Goal: Task Accomplishment & Management: Complete application form

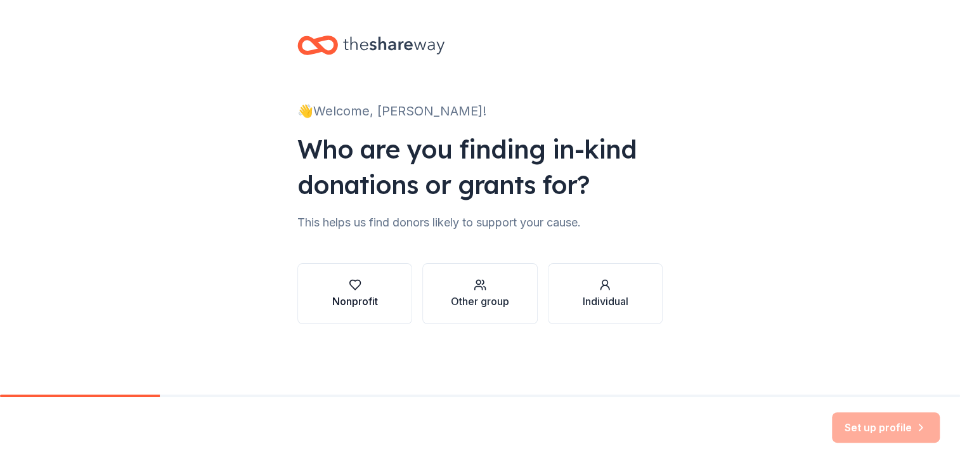
click at [330, 286] on button "Nonprofit" at bounding box center [354, 293] width 115 height 61
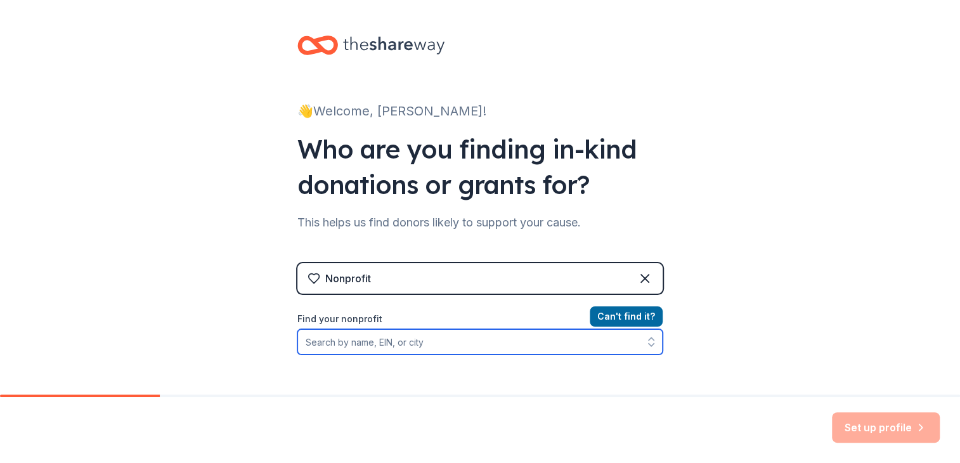
click at [337, 339] on input "Find your nonprofit" at bounding box center [479, 341] width 365 height 25
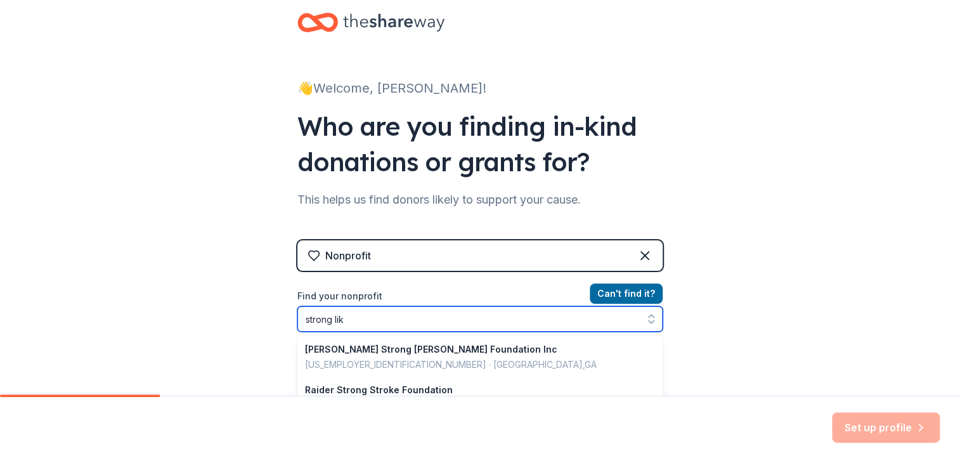
type input "strong like"
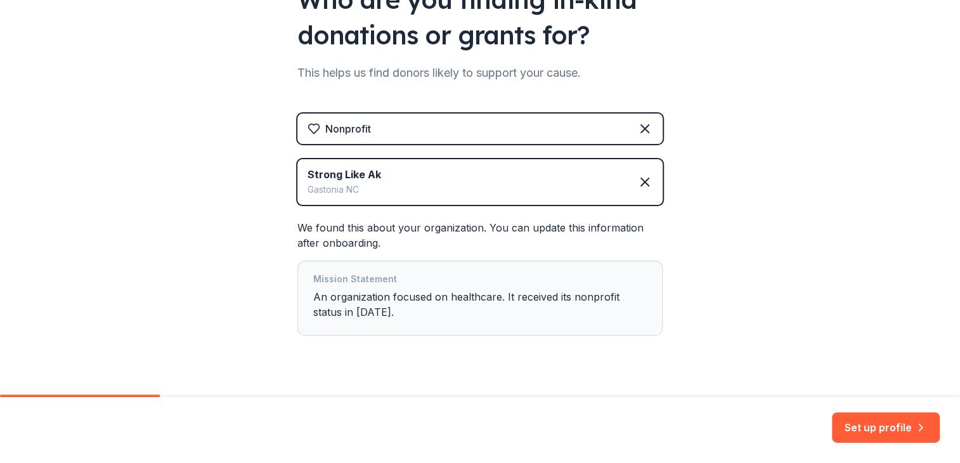
scroll to position [176, 0]
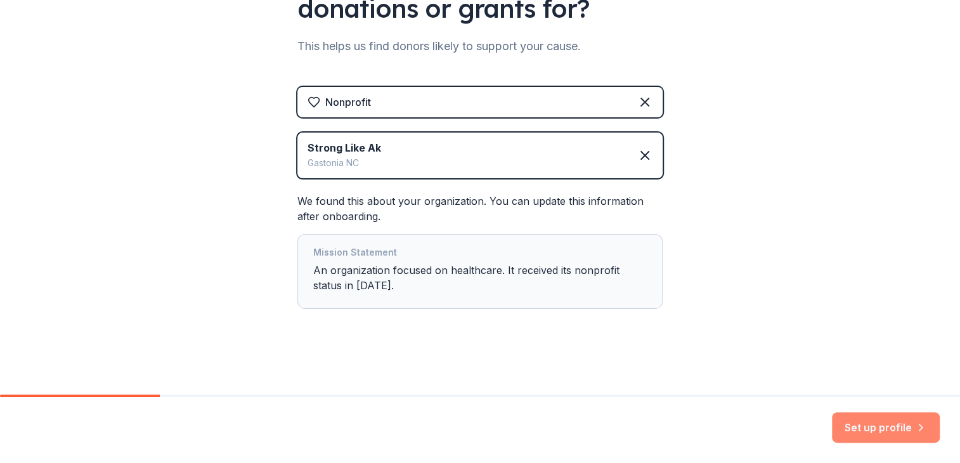
click at [870, 428] on button "Set up profile" at bounding box center [886, 427] width 108 height 30
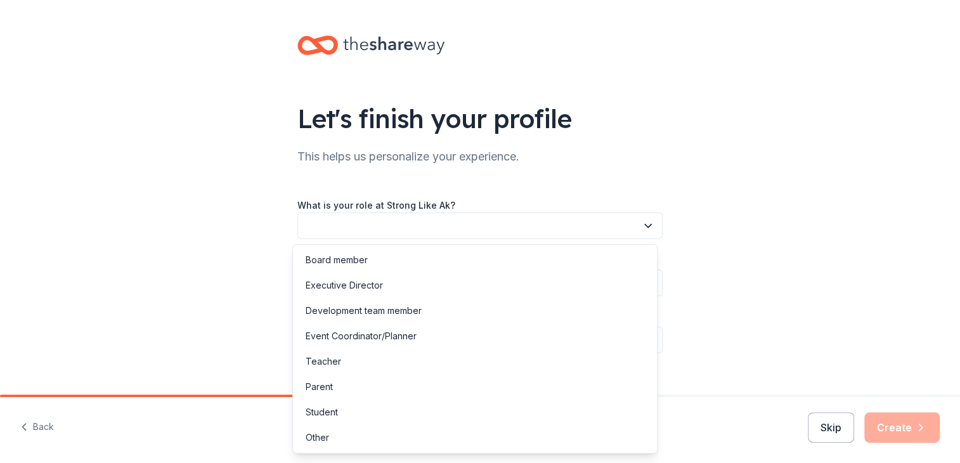
click at [353, 228] on button "button" at bounding box center [479, 225] width 365 height 27
click at [361, 258] on div "Board member" at bounding box center [337, 259] width 62 height 15
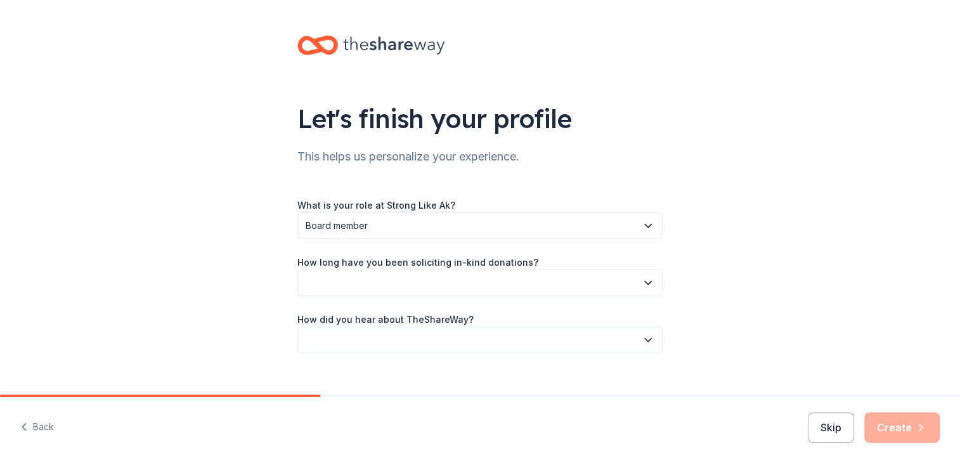
click at [363, 278] on button "button" at bounding box center [479, 283] width 365 height 27
click at [355, 349] on div "1 to 2 years" at bounding box center [475, 342] width 359 height 25
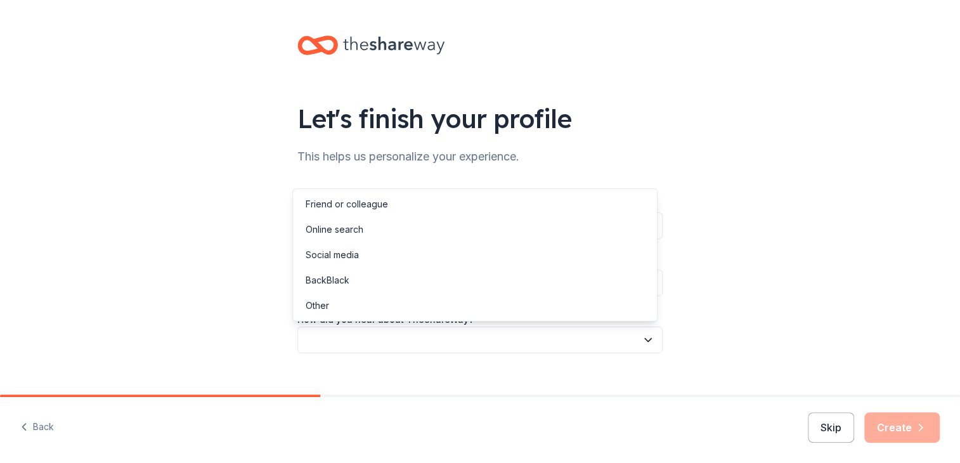
click at [355, 345] on button "button" at bounding box center [479, 340] width 365 height 27
click at [349, 223] on div "Online search" at bounding box center [335, 229] width 58 height 15
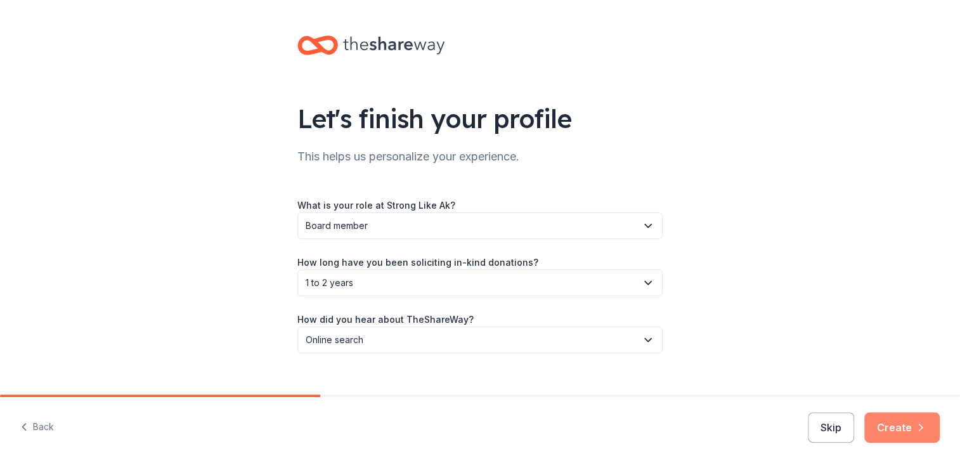
click at [907, 431] on button "Create" at bounding box center [901, 427] width 75 height 30
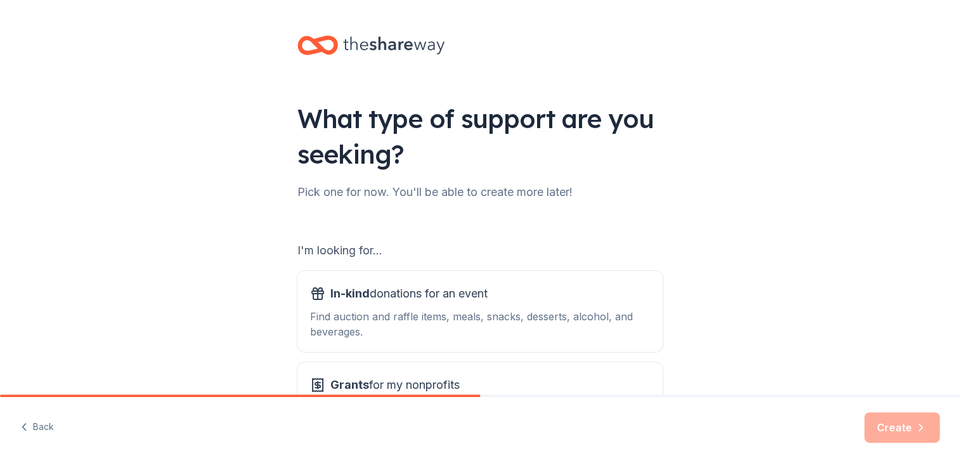
scroll to position [117, 0]
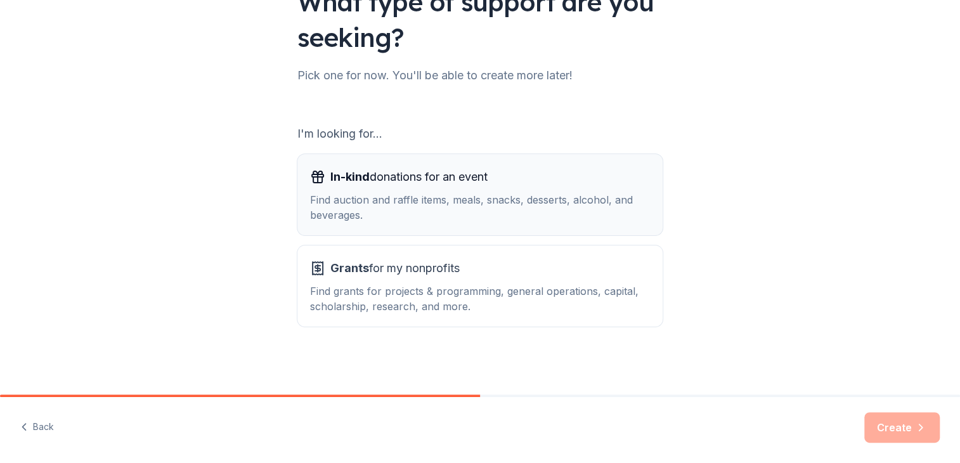
click at [398, 187] on div "In-kind donations for an event Find auction and raffle items, meals, snacks, de…" at bounding box center [480, 195] width 340 height 56
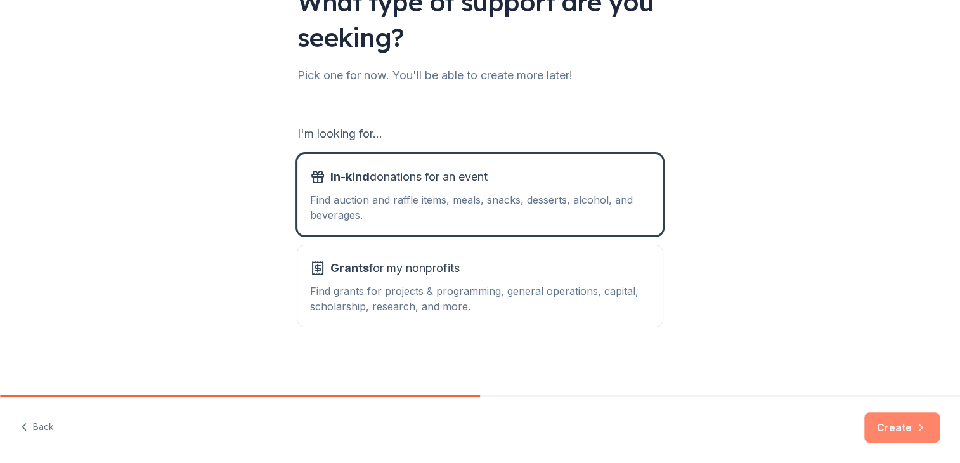
click at [885, 426] on button "Create" at bounding box center [901, 427] width 75 height 30
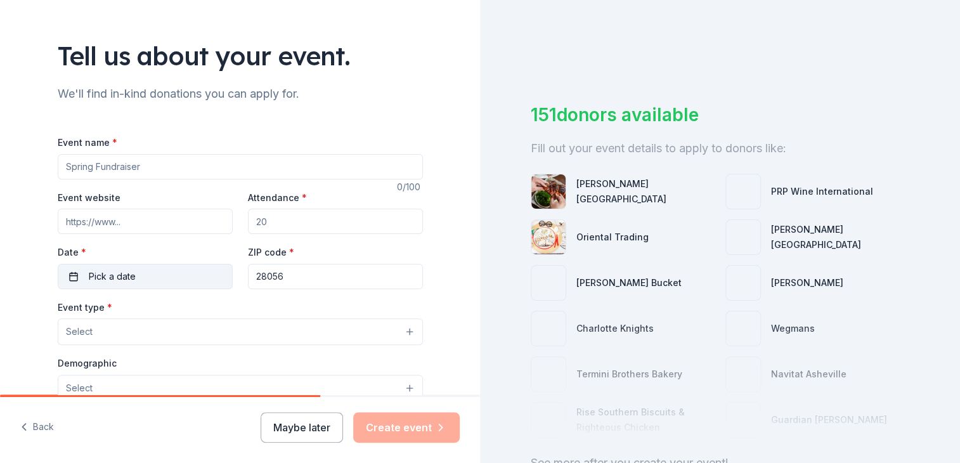
scroll to position [127, 0]
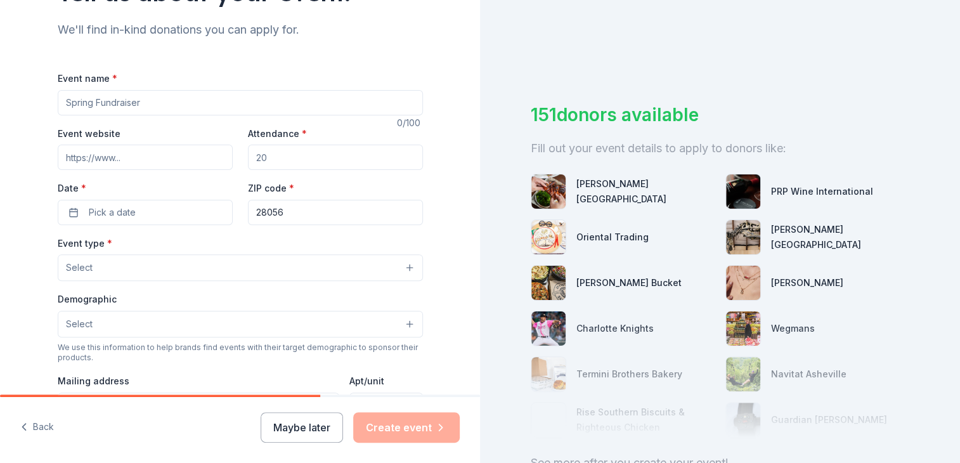
click at [111, 101] on input "Event name *" at bounding box center [240, 102] width 365 height 25
type input "G"
type input "Building Hope Gala"
click at [282, 164] on input "Attendance *" at bounding box center [335, 157] width 175 height 25
click at [289, 156] on input "Attendance *" at bounding box center [335, 157] width 175 height 25
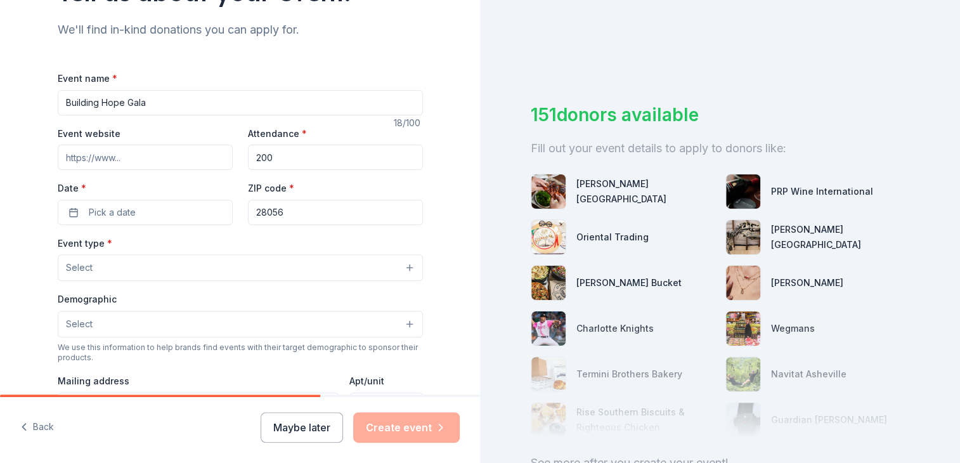
type input "200"
click at [164, 206] on button "Pick a date" at bounding box center [145, 212] width 175 height 25
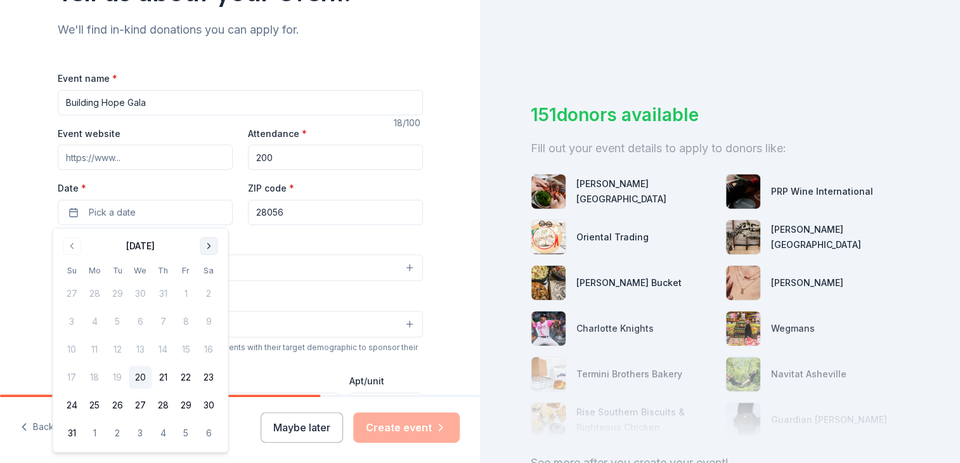
click at [205, 240] on button "Go to next month" at bounding box center [209, 246] width 18 height 18
click at [207, 242] on button "Go to next month" at bounding box center [209, 246] width 18 height 18
click at [208, 316] on button "11" at bounding box center [208, 321] width 23 height 23
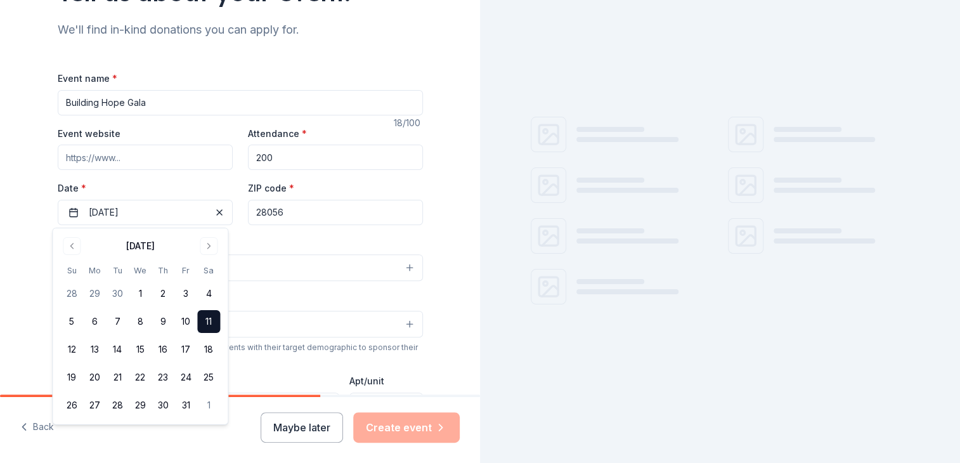
click at [311, 200] on input "28056" at bounding box center [335, 212] width 175 height 25
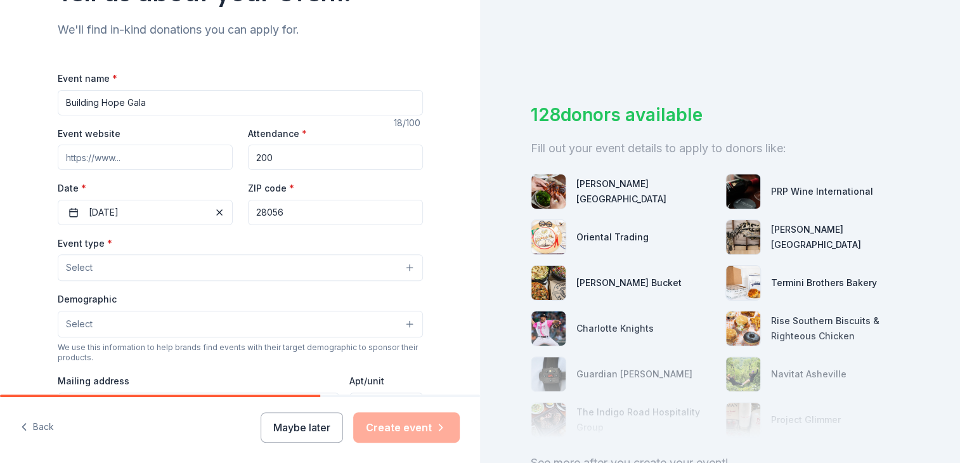
drag, startPoint x: 309, startPoint y: 206, endPoint x: 282, endPoint y: 201, distance: 27.1
click at [282, 201] on input "28056" at bounding box center [335, 212] width 175 height 25
click at [124, 154] on input "Event website" at bounding box center [145, 157] width 175 height 25
paste input "https://www.stronglikeak.org/gala"
type input "https://www.stronglikeak.org/gala"
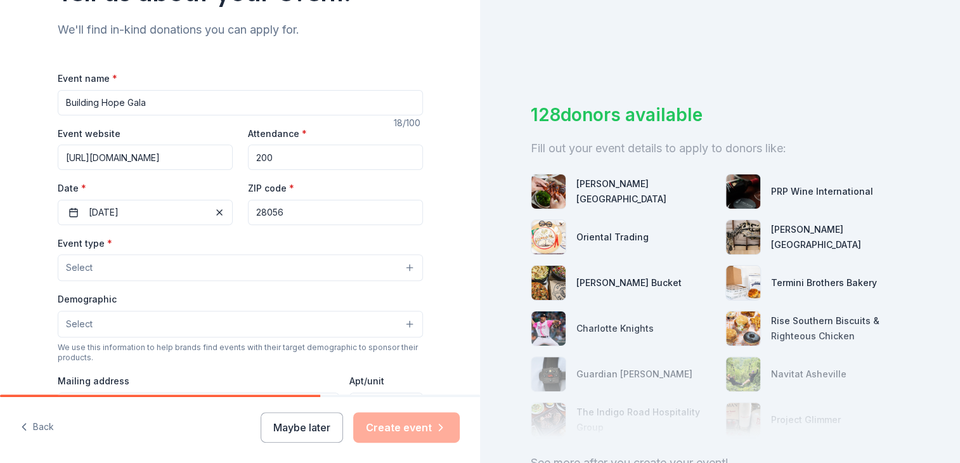
click at [303, 202] on input "28056" at bounding box center [335, 212] width 175 height 25
drag, startPoint x: 287, startPoint y: 209, endPoint x: 237, endPoint y: 208, distance: 50.7
click at [237, 209] on div "Event website https://www.stronglikeak.org/gala Attendance * 200 Date * 10/11/2…" at bounding box center [240, 176] width 365 height 100
click at [287, 213] on input "28056" at bounding box center [335, 212] width 175 height 25
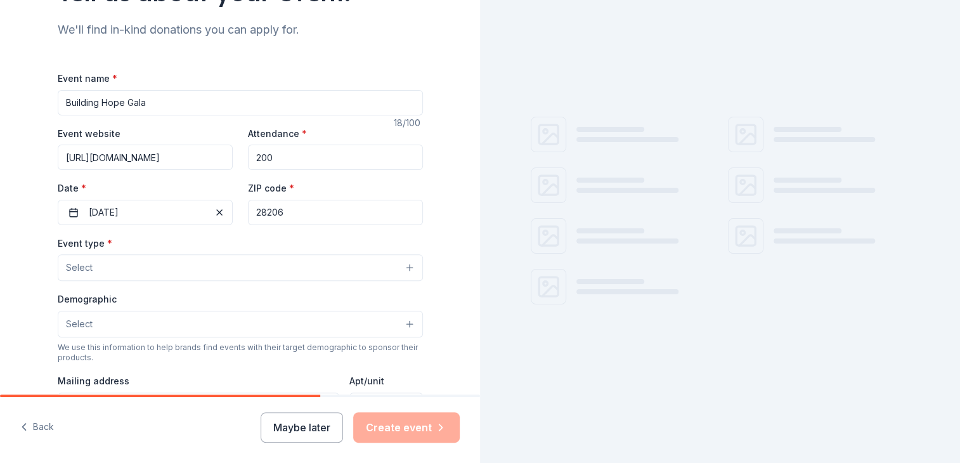
type input "28206"
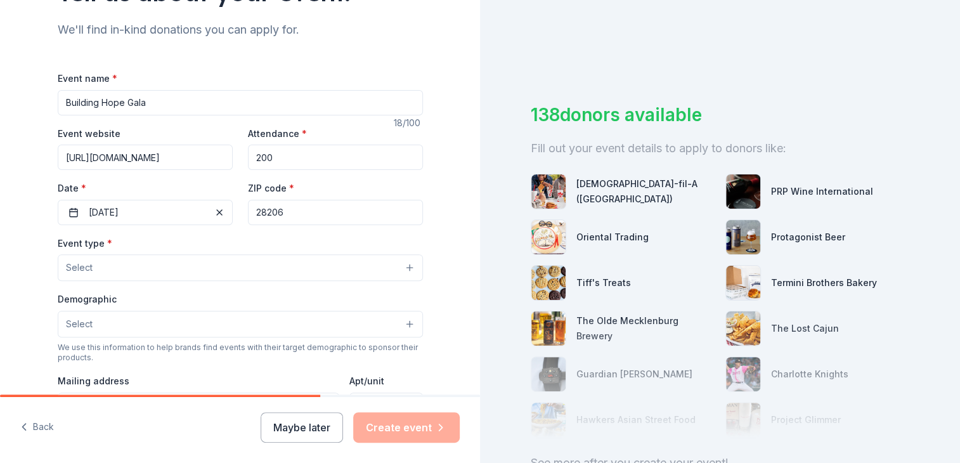
click at [280, 266] on button "Select" at bounding box center [240, 267] width 365 height 27
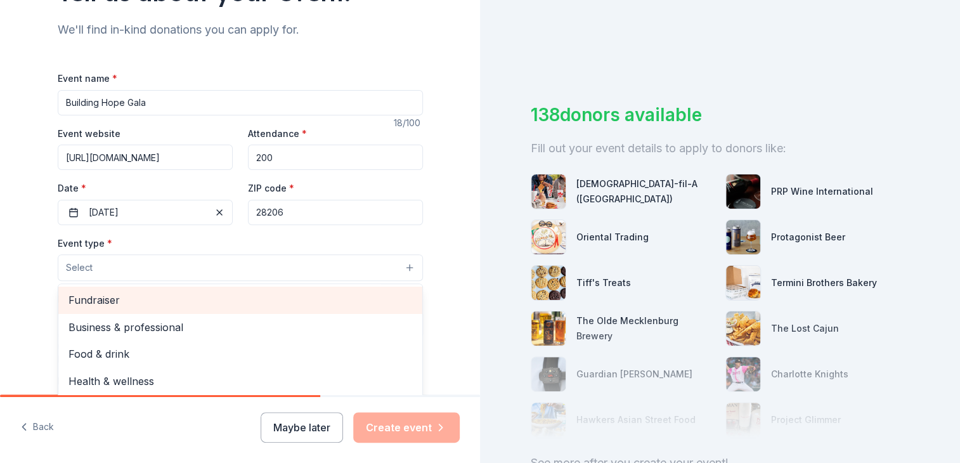
click at [226, 305] on span "Fundraiser" at bounding box center [240, 300] width 344 height 16
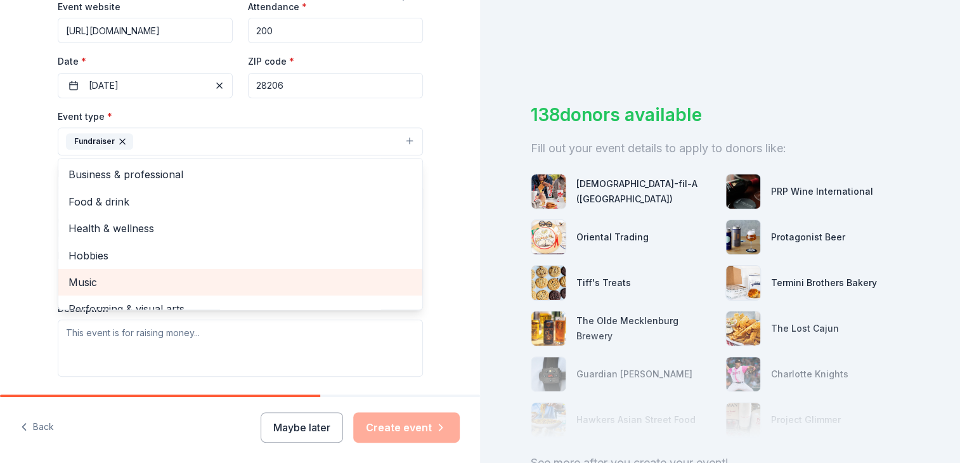
scroll to position [316, 0]
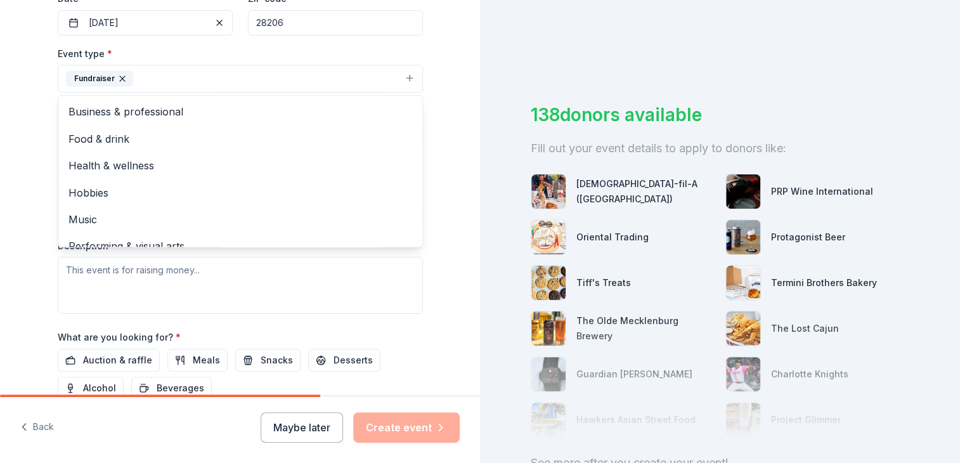
click at [29, 124] on div "Tell us about your event. We'll find in-kind donations you can apply for. Event…" at bounding box center [240, 106] width 480 height 845
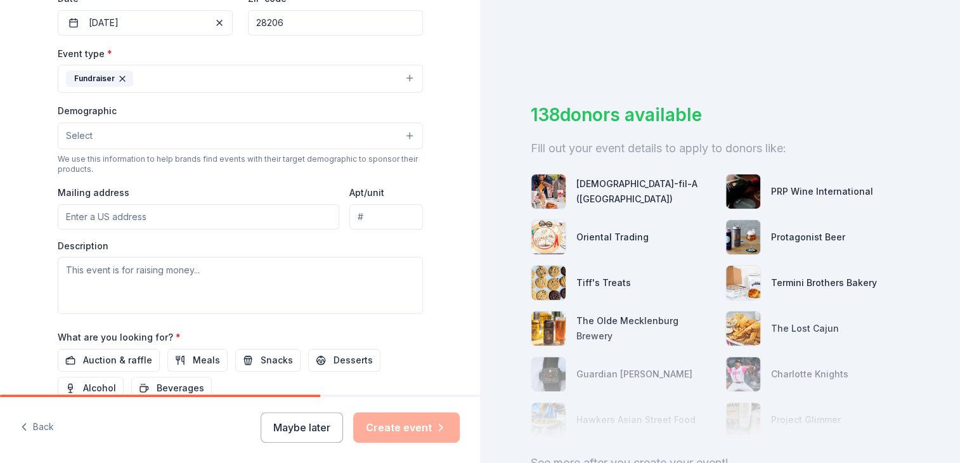
click at [174, 127] on button "Select" at bounding box center [240, 135] width 365 height 27
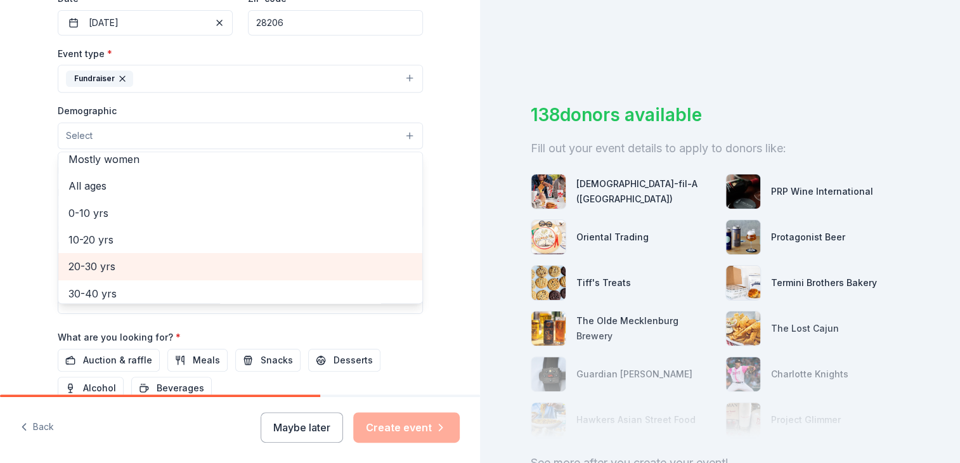
scroll to position [127, 0]
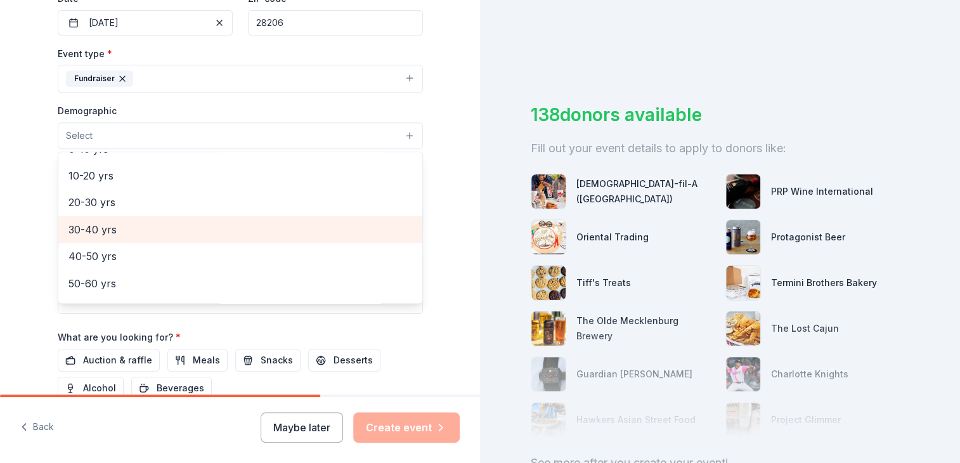
click at [134, 228] on span "30-40 yrs" at bounding box center [240, 229] width 344 height 16
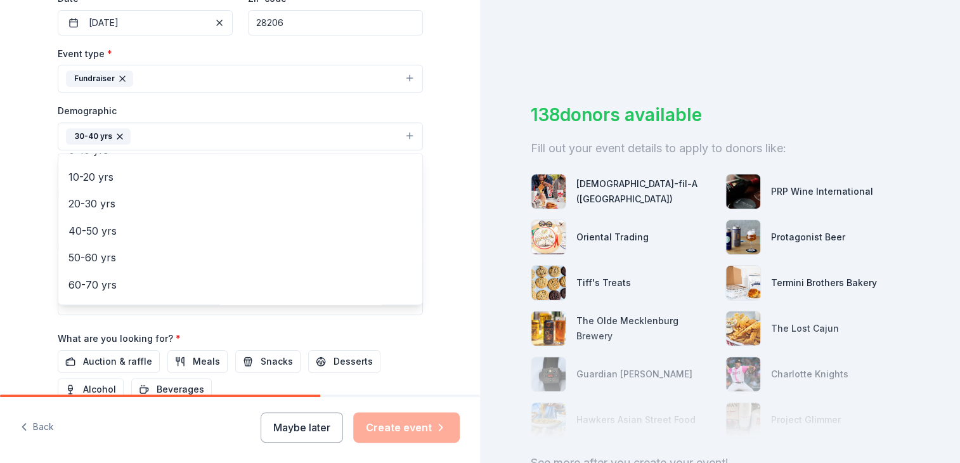
click at [15, 231] on div "Tell us about your event. We'll find in-kind donations you can apply for. Event…" at bounding box center [240, 107] width 480 height 847
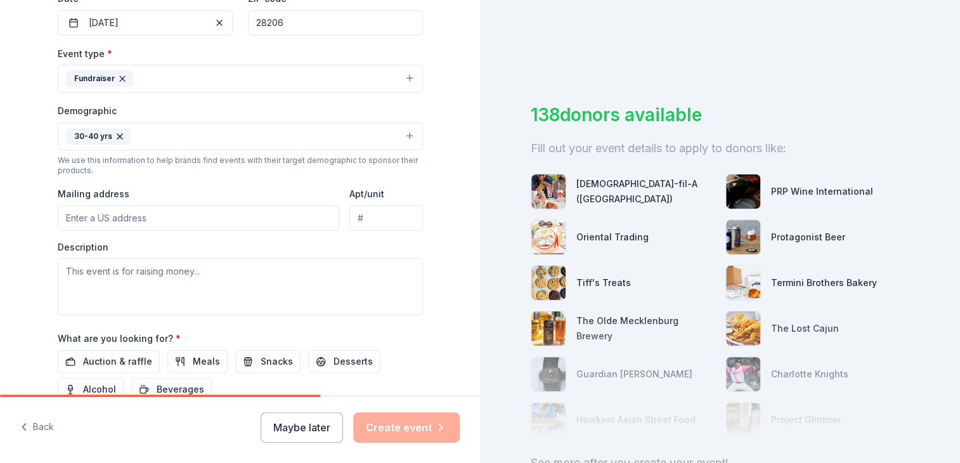
click at [168, 140] on button "30-40 yrs" at bounding box center [240, 136] width 365 height 28
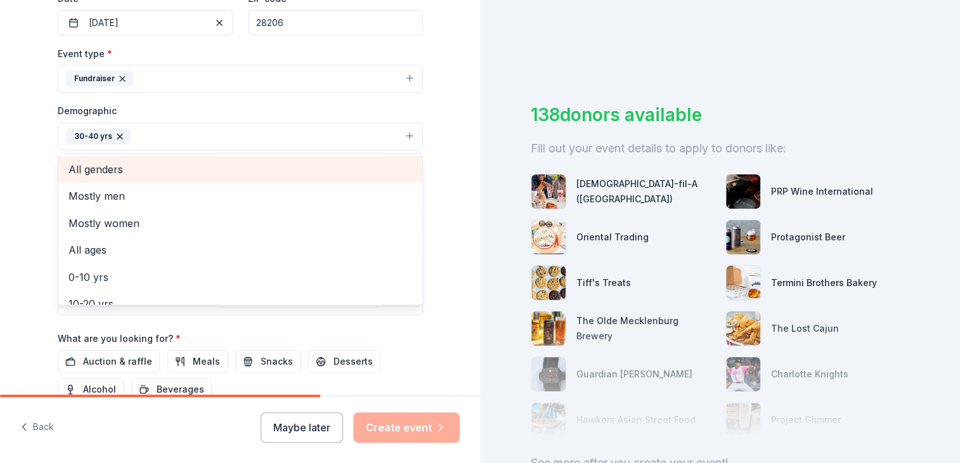
click at [152, 166] on span "All genders" at bounding box center [240, 169] width 344 height 16
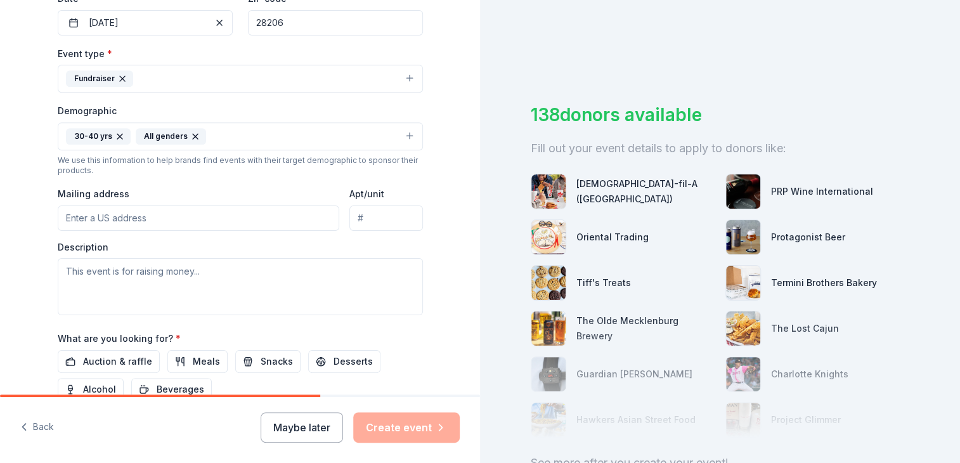
click at [282, 132] on button "30-40 yrs All genders" at bounding box center [240, 136] width 365 height 28
click at [261, 133] on button "30-40 yrs All genders" at bounding box center [240, 136] width 365 height 28
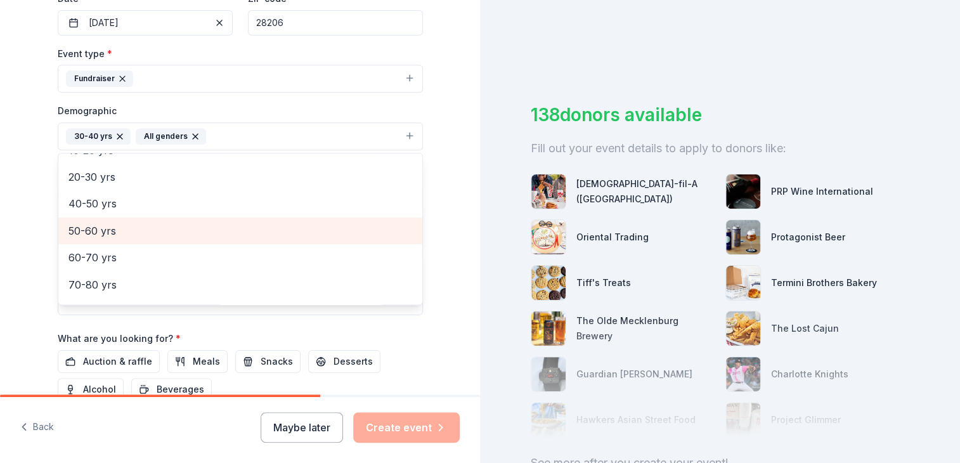
scroll to position [150, 0]
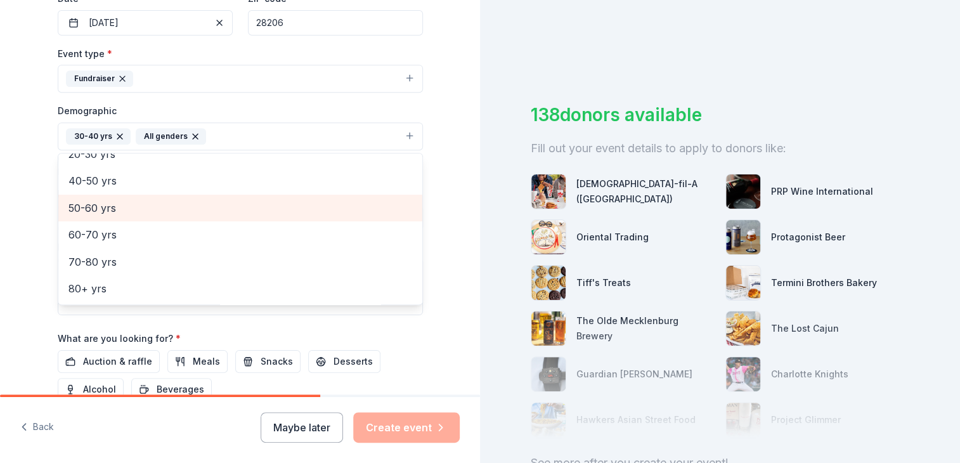
click at [219, 210] on span "50-60 yrs" at bounding box center [240, 208] width 344 height 16
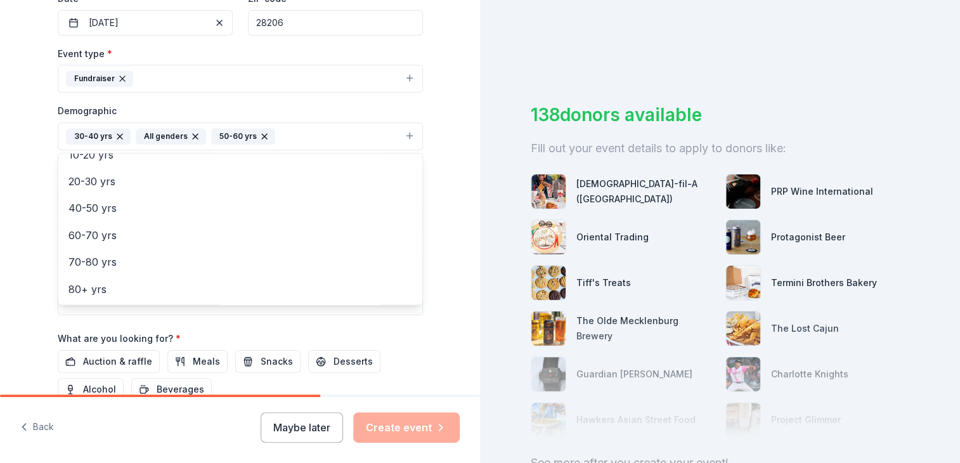
click at [27, 209] on div "Tell us about your event. We'll find in-kind donations you can apply for. Event…" at bounding box center [240, 107] width 480 height 847
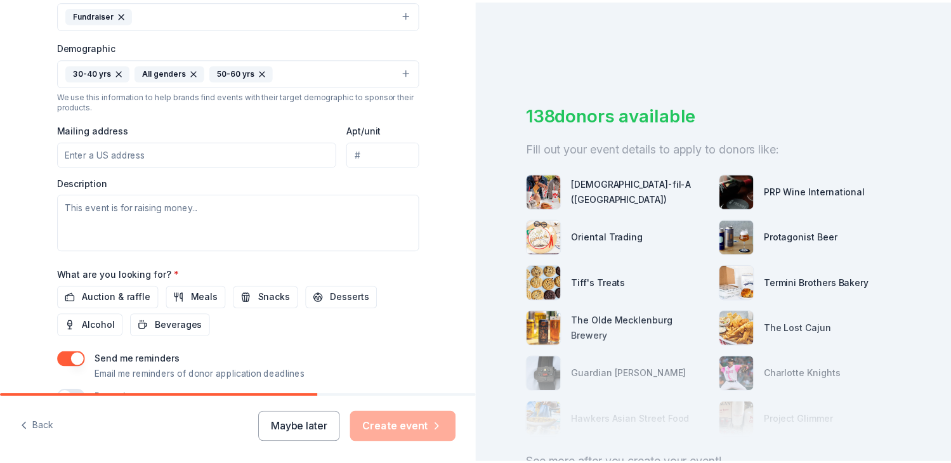
scroll to position [444, 0]
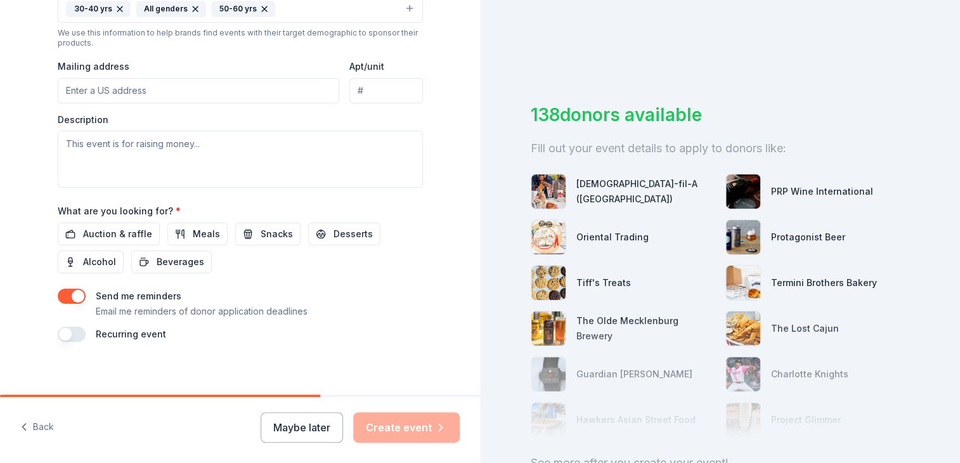
click at [96, 218] on div "What are you looking for? * Auction & raffle Meals Snacks Desserts Alcohol Beve…" at bounding box center [240, 238] width 365 height 70
click at [98, 228] on span "Auction & raffle" at bounding box center [117, 233] width 69 height 15
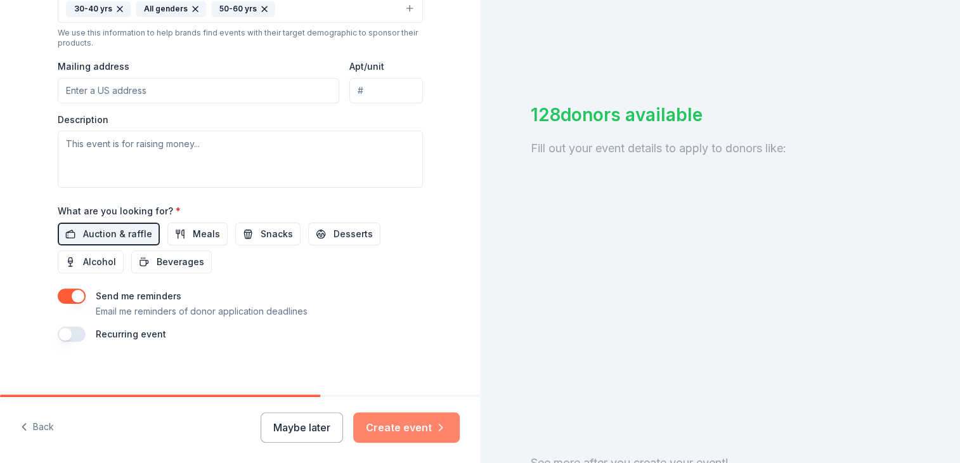
click at [400, 429] on button "Create event" at bounding box center [406, 427] width 107 height 30
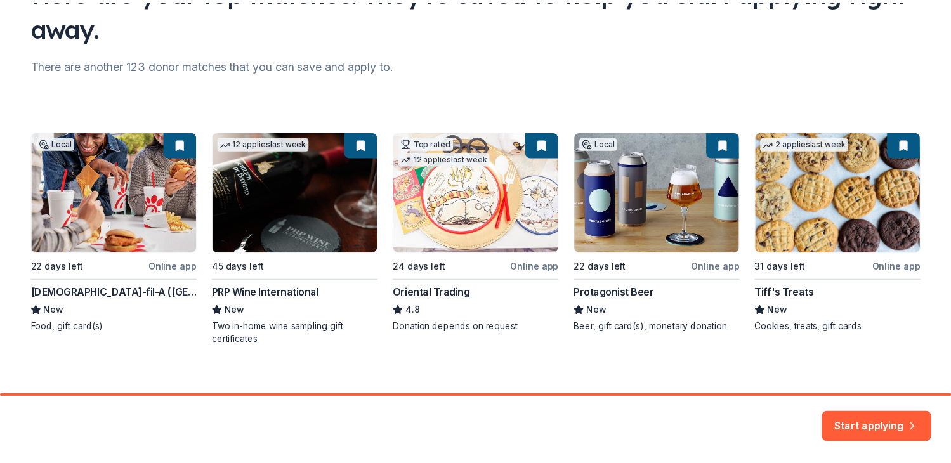
scroll to position [138, 0]
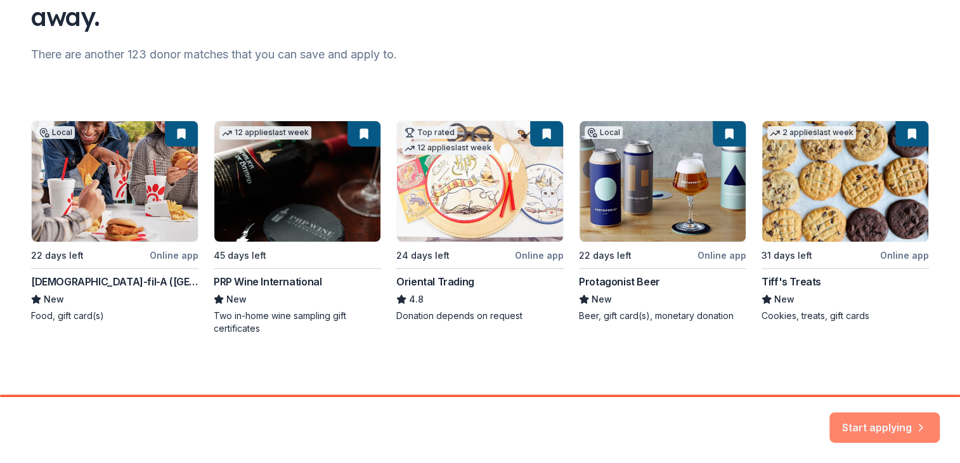
click at [857, 416] on button "Start applying" at bounding box center [885, 420] width 110 height 30
click at [293, 165] on div "Local 22 days left Online app Chick-fil-A (Charlotte) New Food, gift card(s) 12…" at bounding box center [480, 228] width 898 height 214
drag, startPoint x: 294, startPoint y: 235, endPoint x: 294, endPoint y: 248, distance: 13.3
click at [294, 237] on div "Local 22 days left Online app Chick-fil-A (Charlotte) New Food, gift card(s) 12…" at bounding box center [480, 228] width 898 height 214
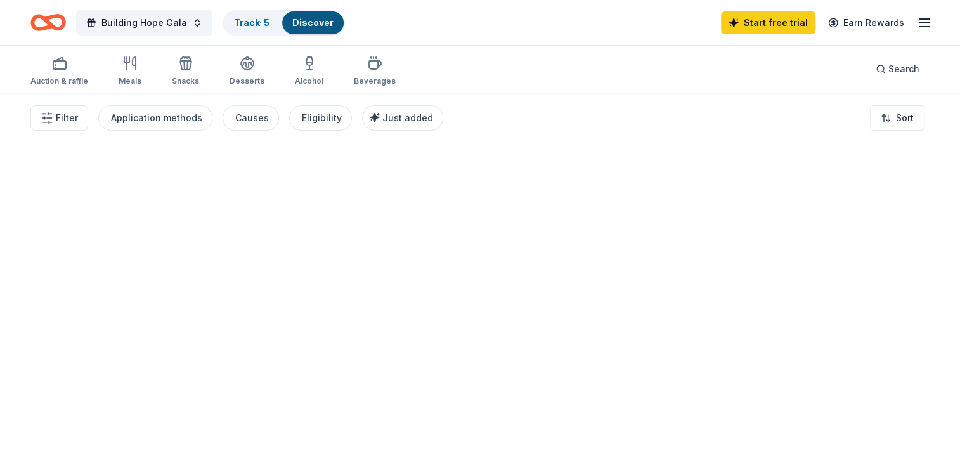
click at [356, 133] on div at bounding box center [480, 278] width 960 height 370
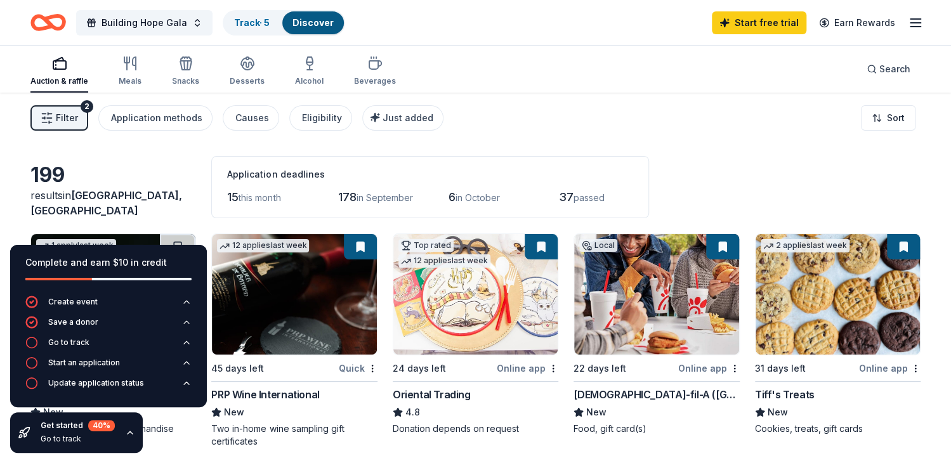
click at [487, 124] on div "Filter 2 Application methods Causes Eligibility Just added Sort" at bounding box center [475, 118] width 951 height 51
drag, startPoint x: 473, startPoint y: 114, endPoint x: 512, endPoint y: 113, distance: 39.3
click at [478, 114] on div "Filter 2 Application methods Causes Eligibility Just added Sort" at bounding box center [475, 118] width 951 height 51
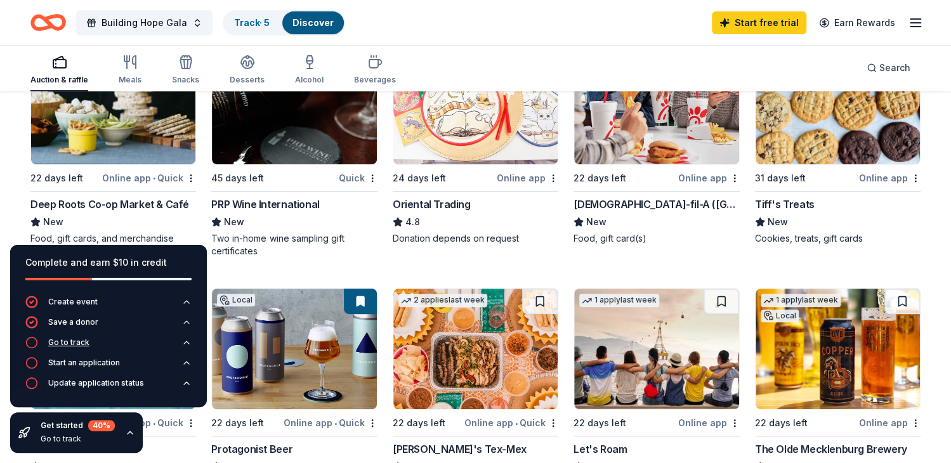
scroll to position [127, 0]
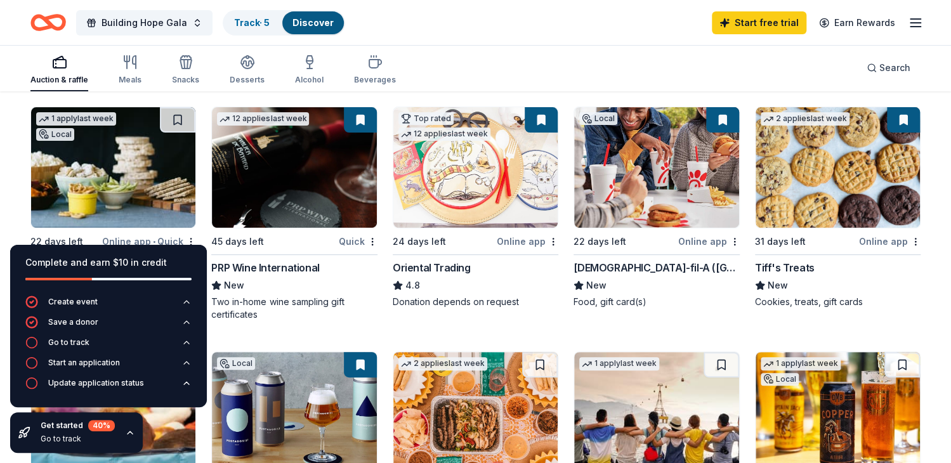
click at [127, 431] on icon "button" at bounding box center [130, 432] width 10 height 10
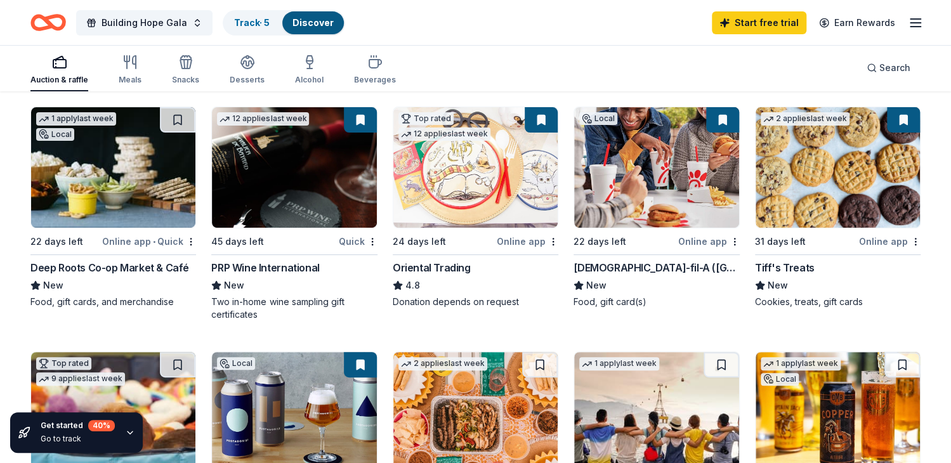
click at [269, 167] on img at bounding box center [294, 167] width 164 height 121
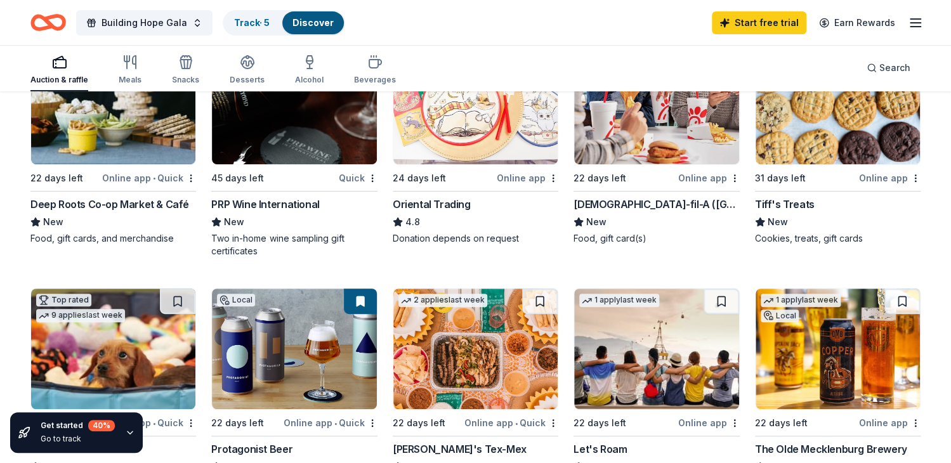
scroll to position [254, 0]
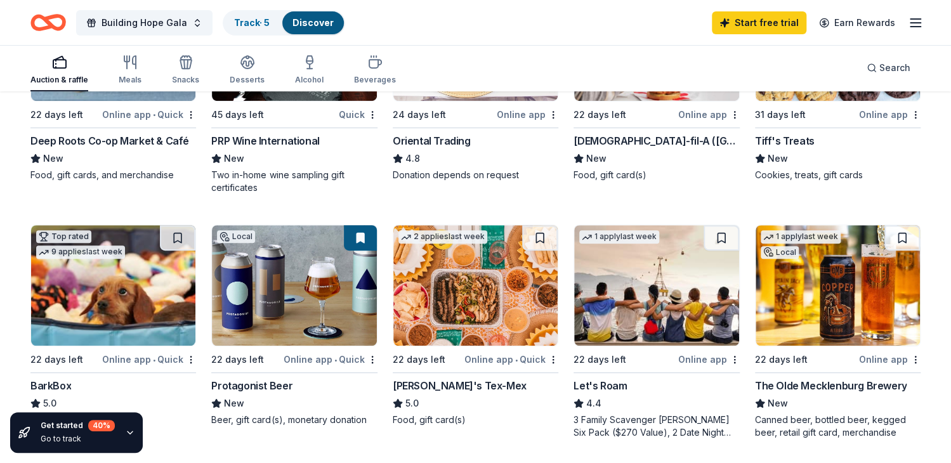
click at [856, 299] on img at bounding box center [837, 285] width 164 height 121
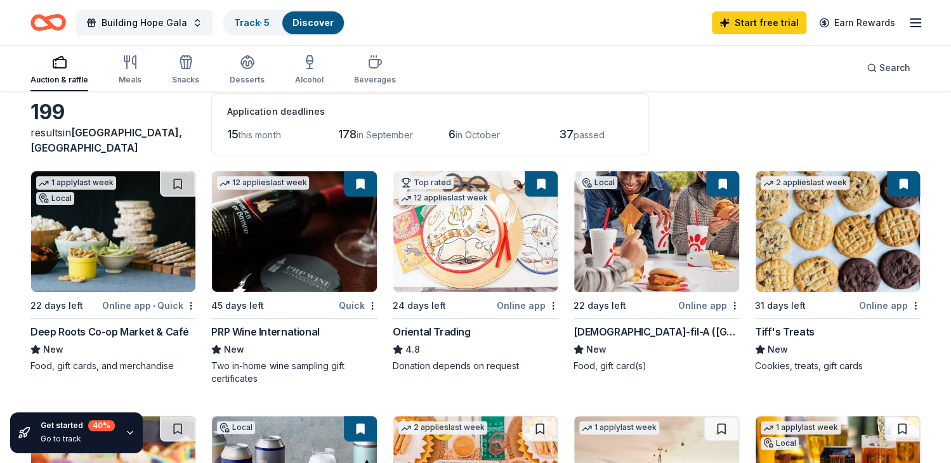
scroll to position [0, 0]
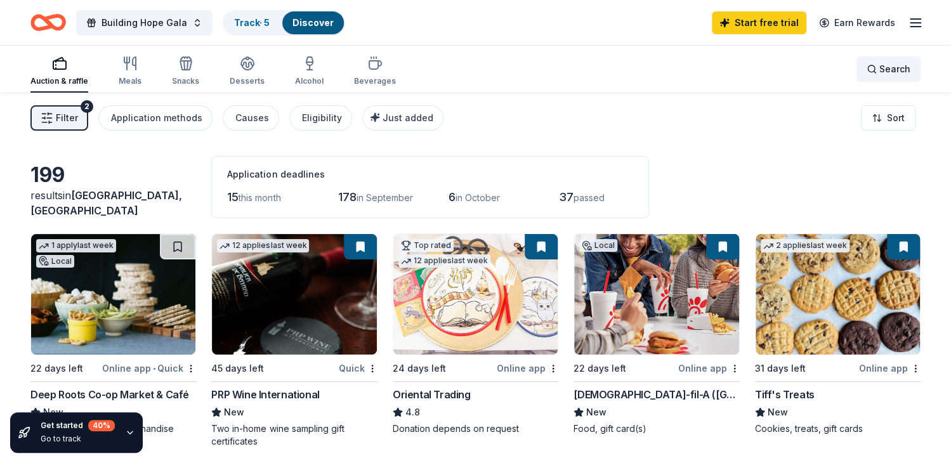
click at [882, 70] on span "Search" at bounding box center [894, 69] width 31 height 15
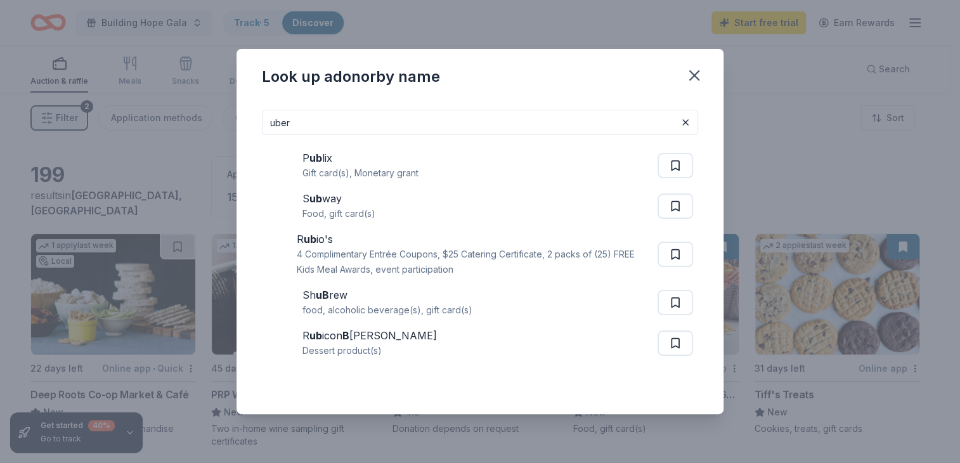
type input "uber"
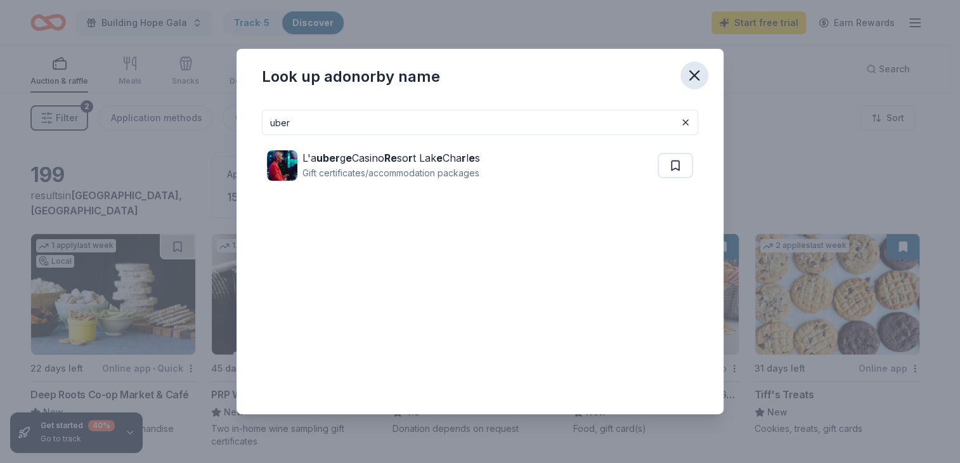
click at [698, 67] on icon "button" at bounding box center [695, 76] width 18 height 18
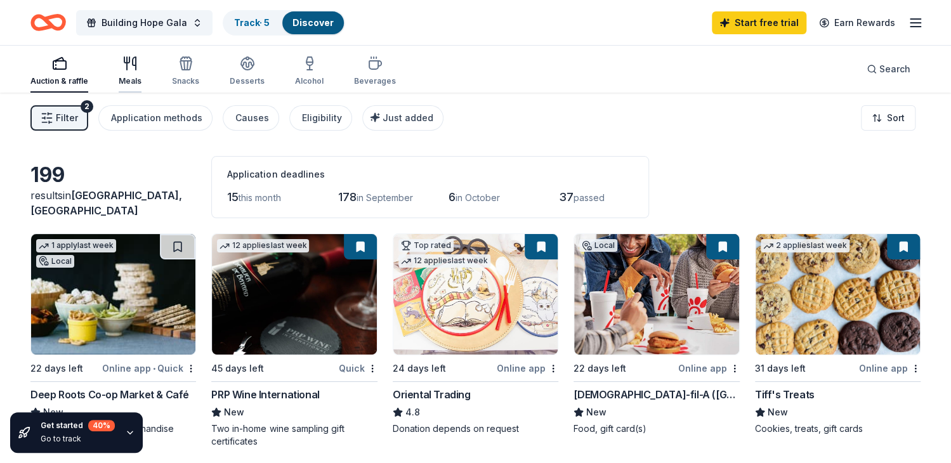
click at [129, 56] on icon "button" at bounding box center [129, 63] width 15 height 15
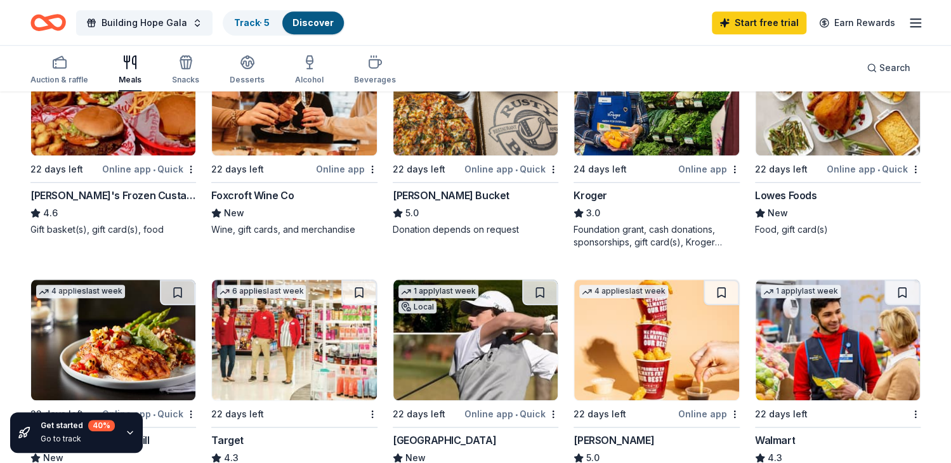
scroll to position [507, 0]
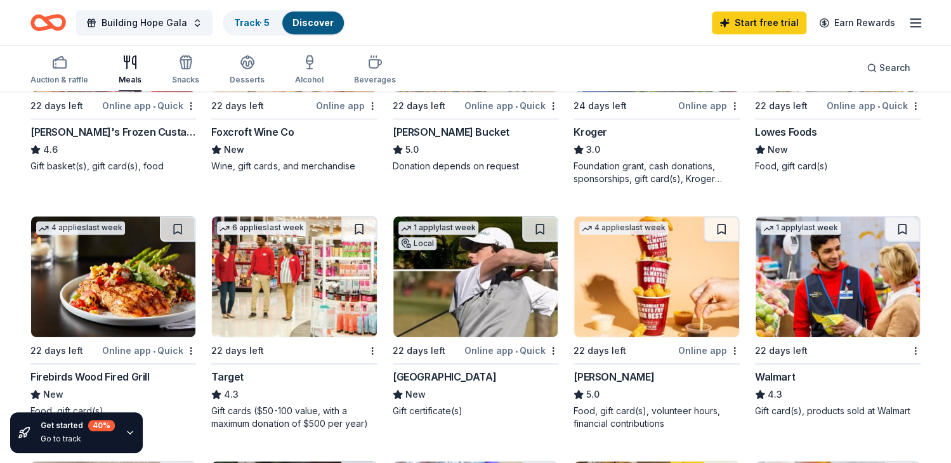
click at [115, 280] on img at bounding box center [113, 276] width 164 height 121
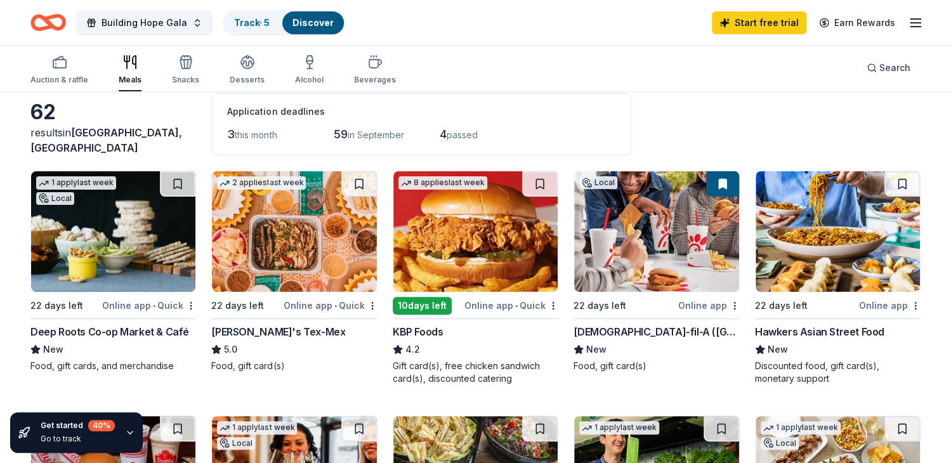
scroll to position [0, 0]
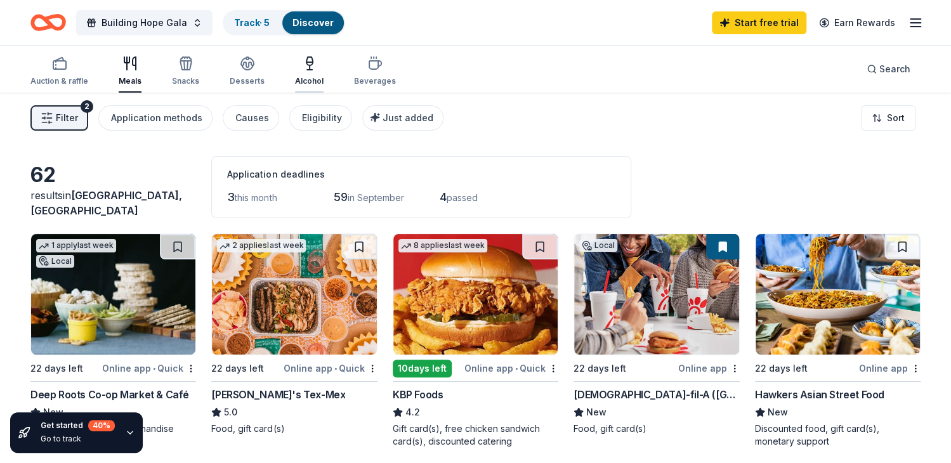
click at [310, 79] on div "Alcohol" at bounding box center [309, 81] width 29 height 10
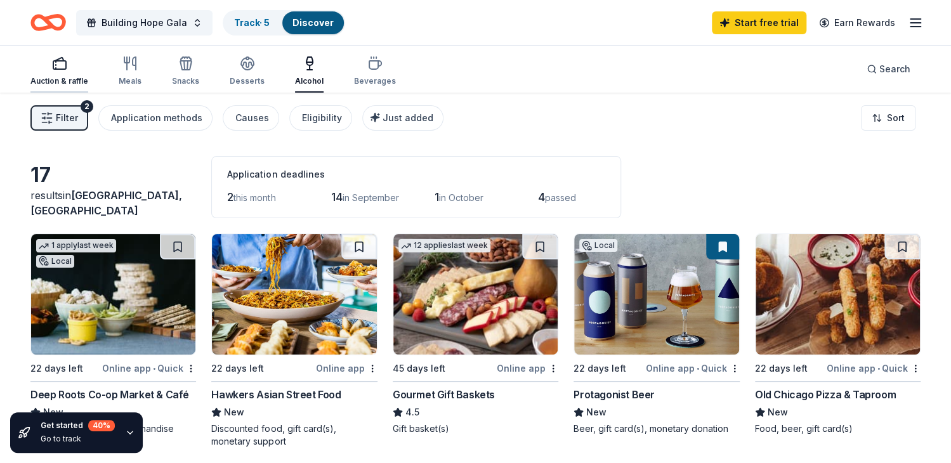
click at [39, 65] on div "button" at bounding box center [59, 63] width 58 height 15
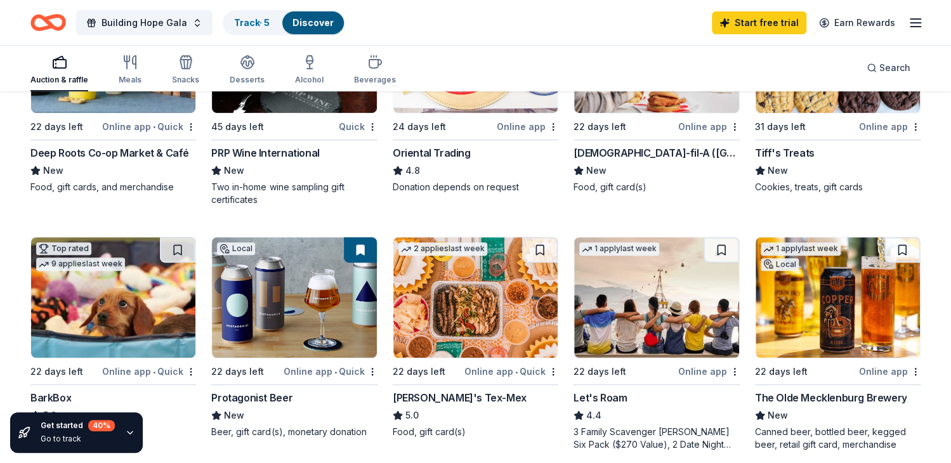
scroll to position [51, 0]
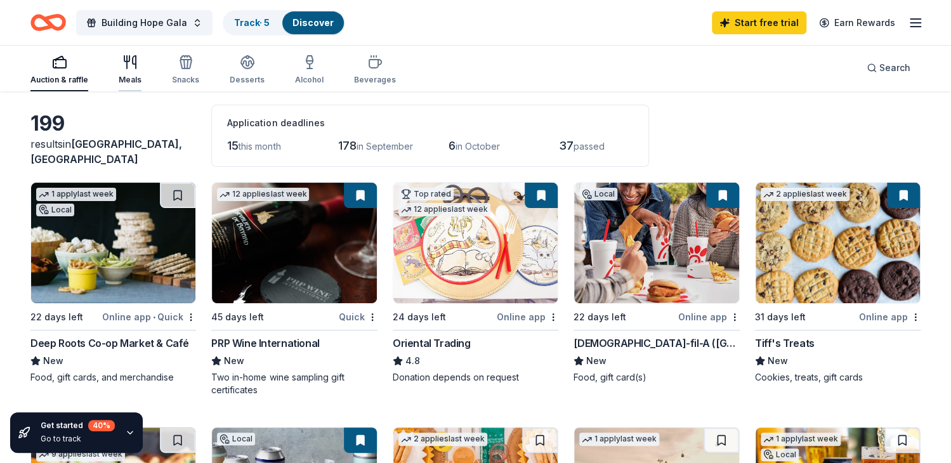
click at [128, 74] on div "Meals" at bounding box center [130, 70] width 23 height 30
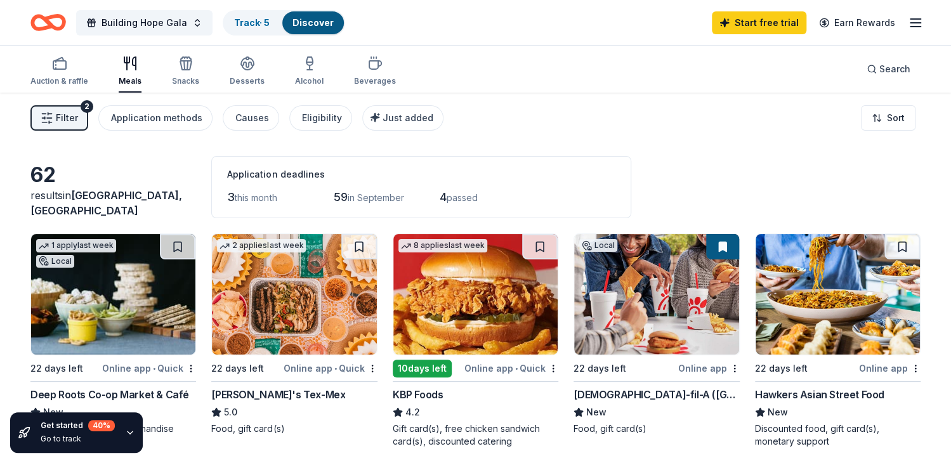
click at [67, 112] on span "Filter" at bounding box center [67, 117] width 22 height 15
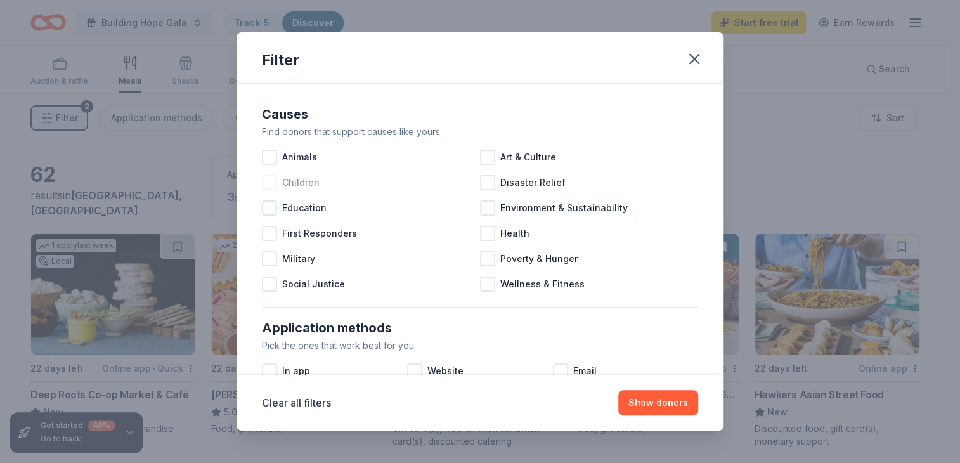
click at [274, 185] on div at bounding box center [269, 182] width 15 height 15
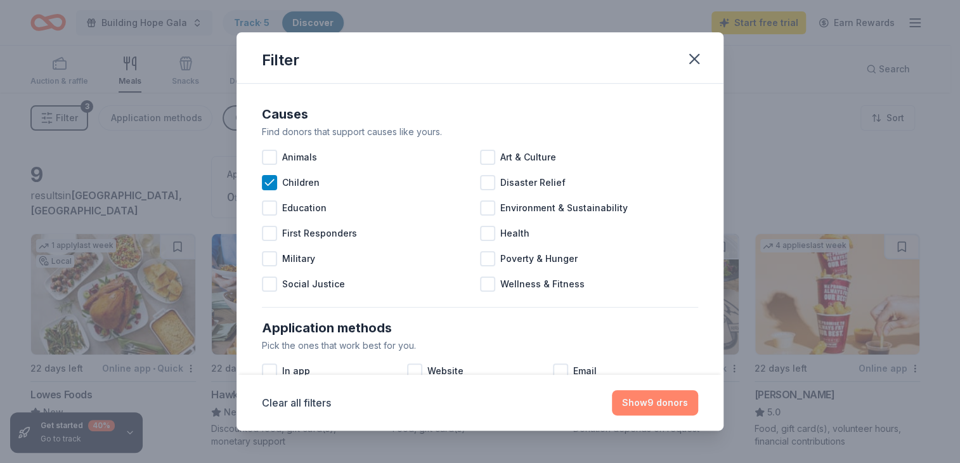
click at [649, 407] on button "Show 9 donors" at bounding box center [655, 402] width 86 height 25
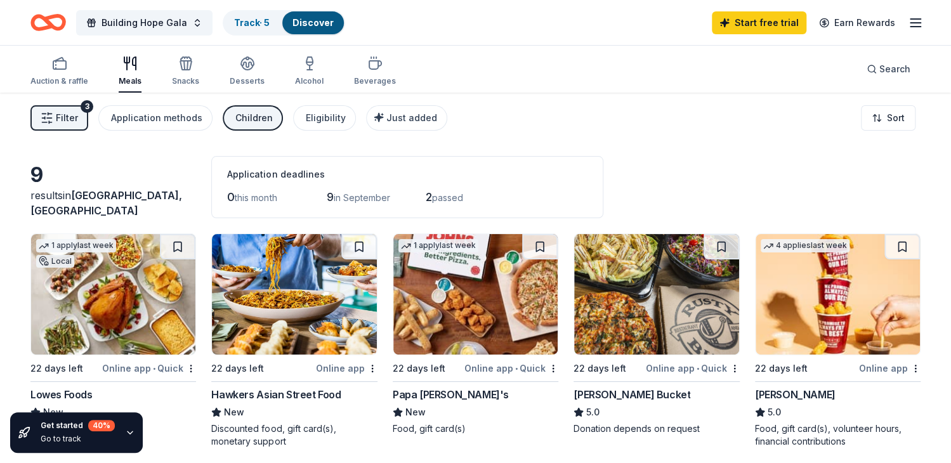
click at [137, 52] on button "Meals" at bounding box center [130, 72] width 23 height 42
click at [135, 67] on icon "button" at bounding box center [134, 63] width 3 height 13
click at [134, 70] on icon "button" at bounding box center [129, 63] width 15 height 15
click at [79, 110] on button "Filter 3" at bounding box center [59, 117] width 58 height 25
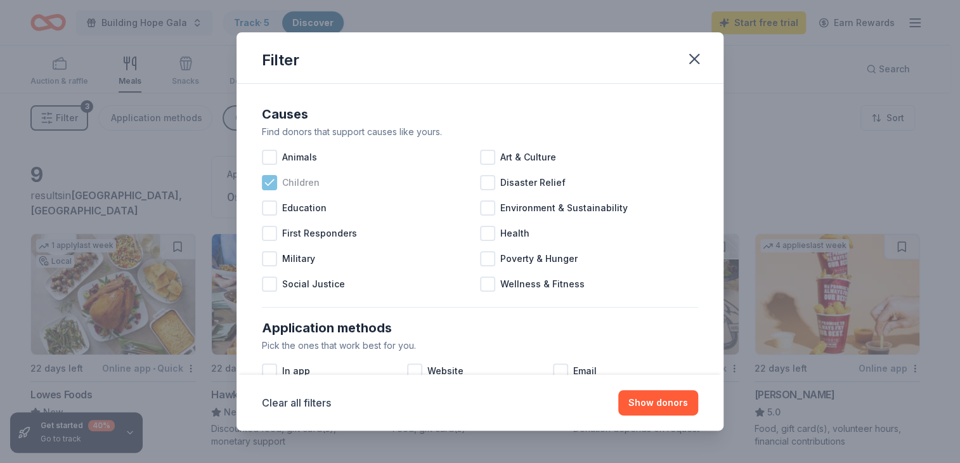
click at [271, 181] on icon at bounding box center [269, 182] width 8 height 6
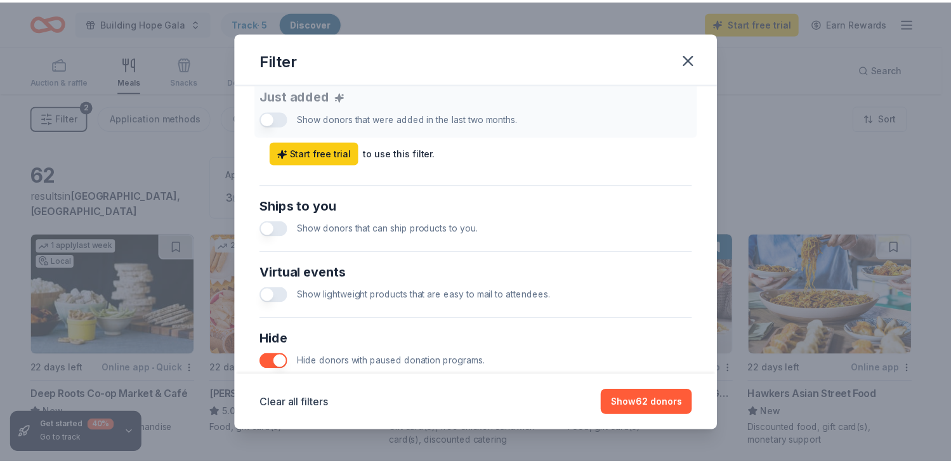
scroll to position [629, 0]
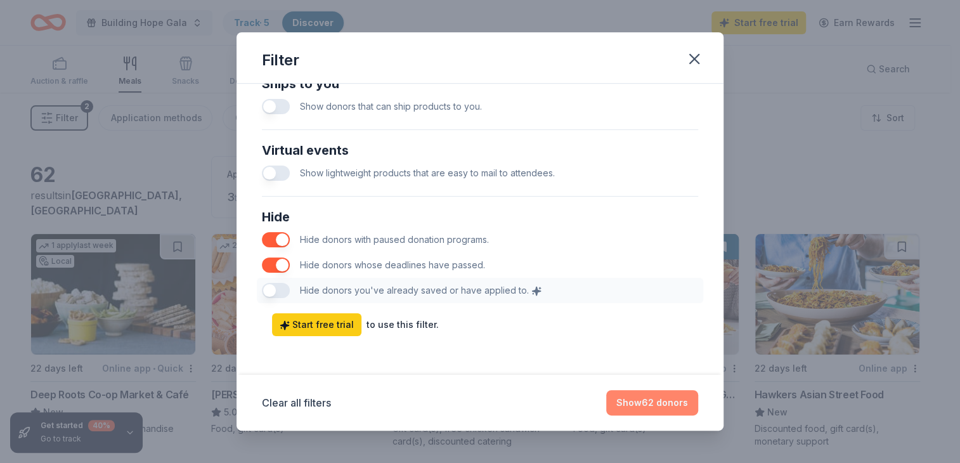
click at [656, 405] on button "Show 62 donors" at bounding box center [652, 402] width 92 height 25
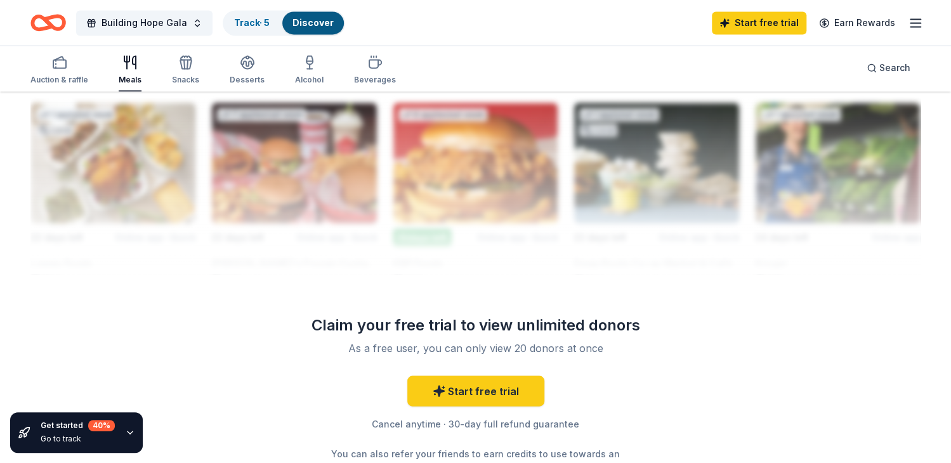
scroll to position [1256, 0]
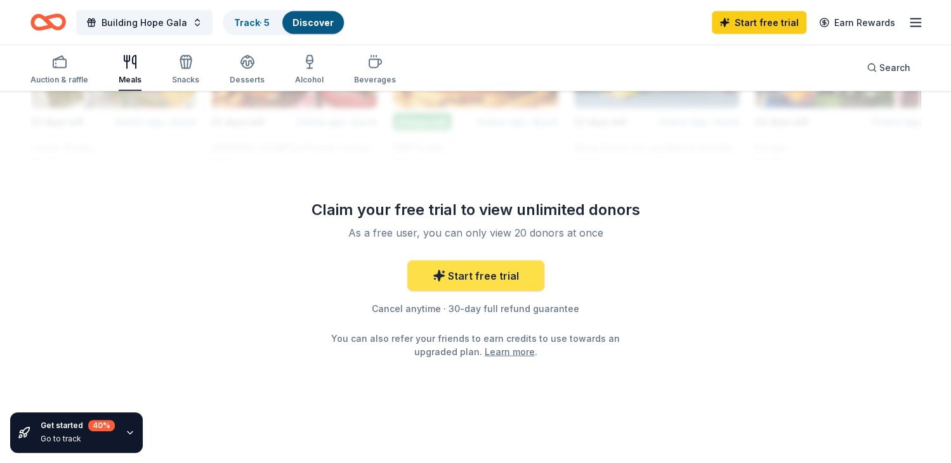
click at [492, 270] on link "Start free trial" at bounding box center [475, 276] width 137 height 30
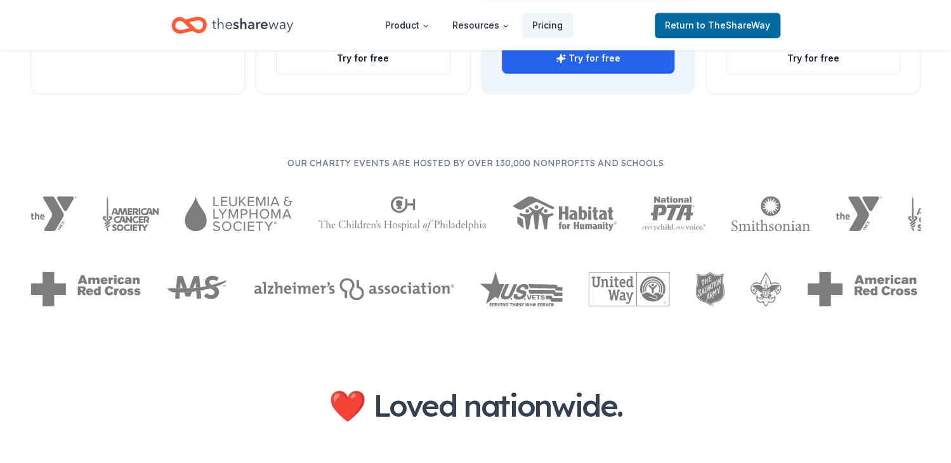
scroll to position [761, 0]
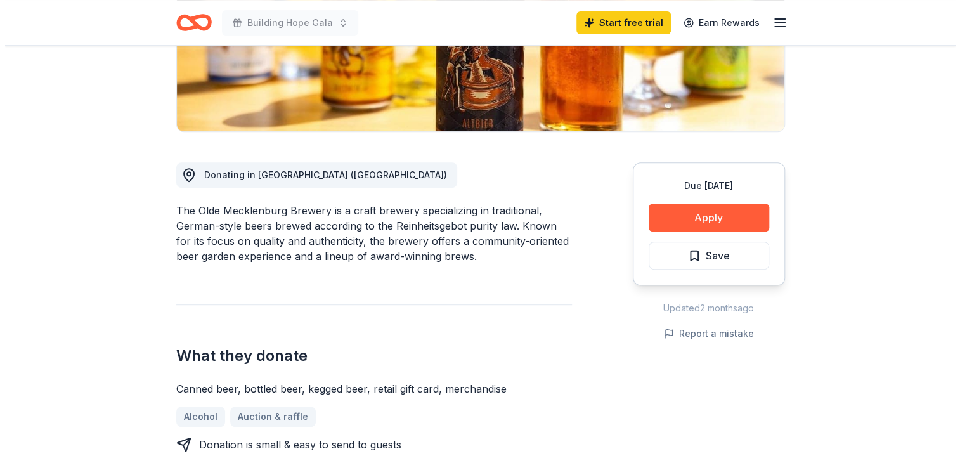
scroll to position [190, 0]
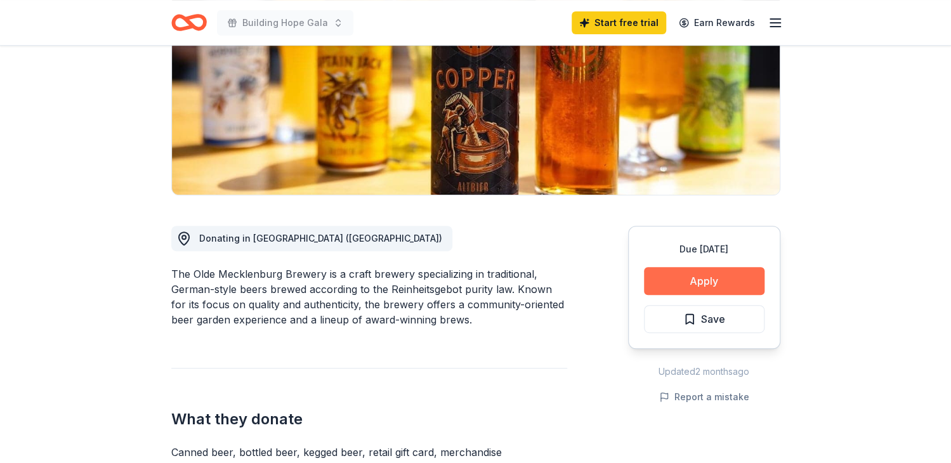
click at [700, 284] on button "Apply" at bounding box center [704, 281] width 121 height 28
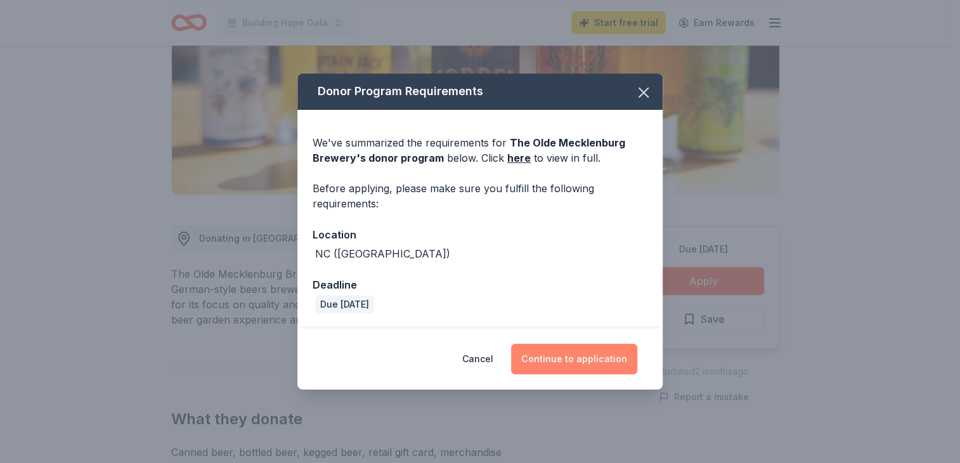
click at [587, 356] on button "Continue to application" at bounding box center [574, 359] width 126 height 30
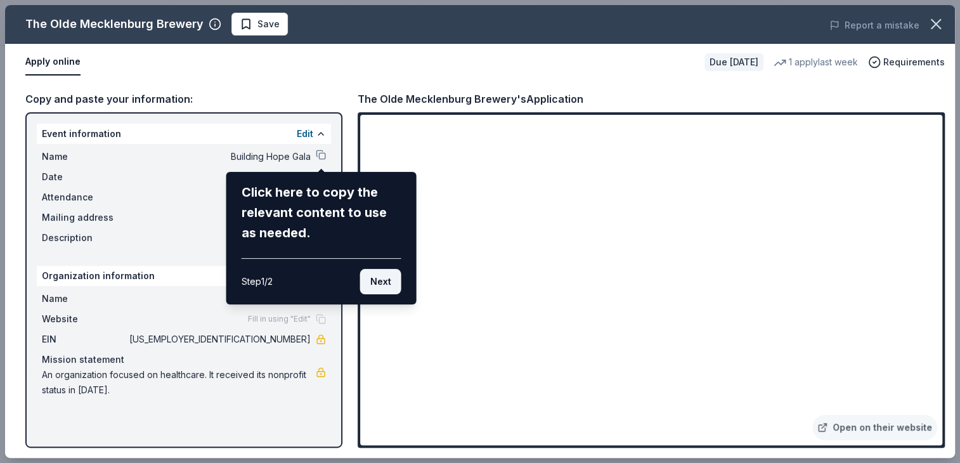
click at [381, 284] on button "Next" at bounding box center [380, 281] width 41 height 25
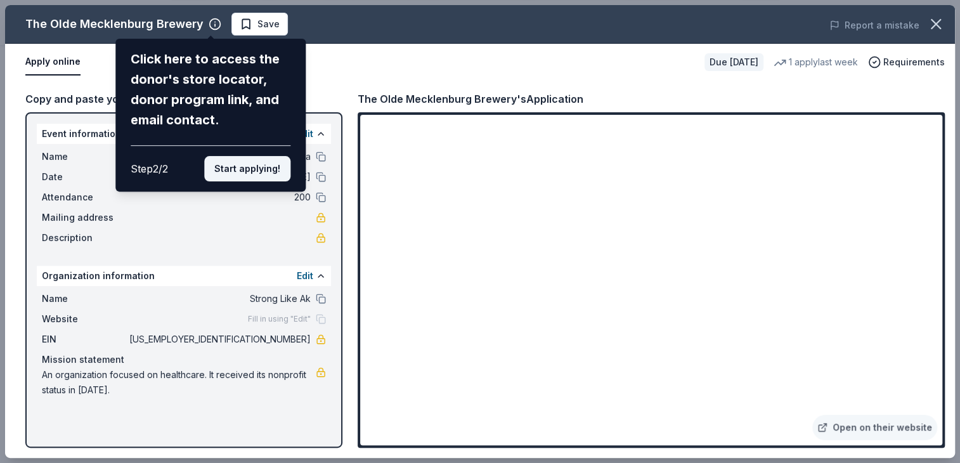
click at [256, 164] on button "Start applying!" at bounding box center [247, 168] width 86 height 25
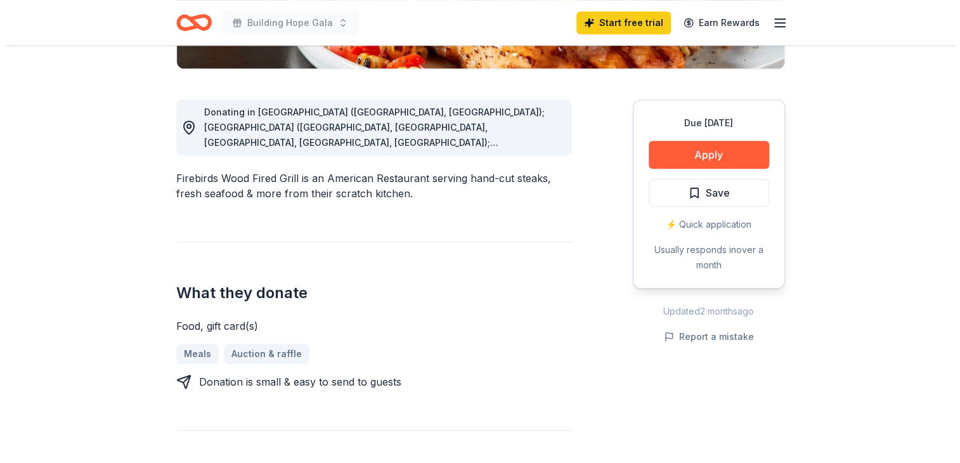
scroll to position [254, 0]
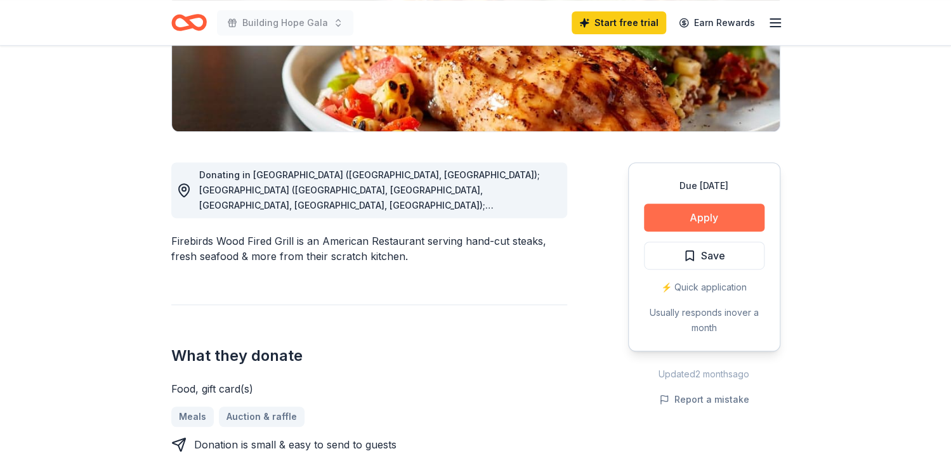
click at [705, 216] on button "Apply" at bounding box center [704, 218] width 121 height 28
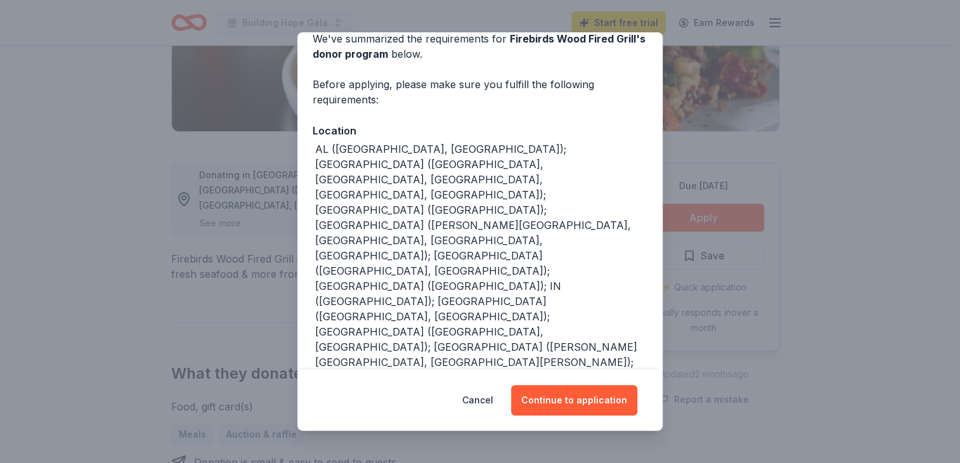
scroll to position [84, 0]
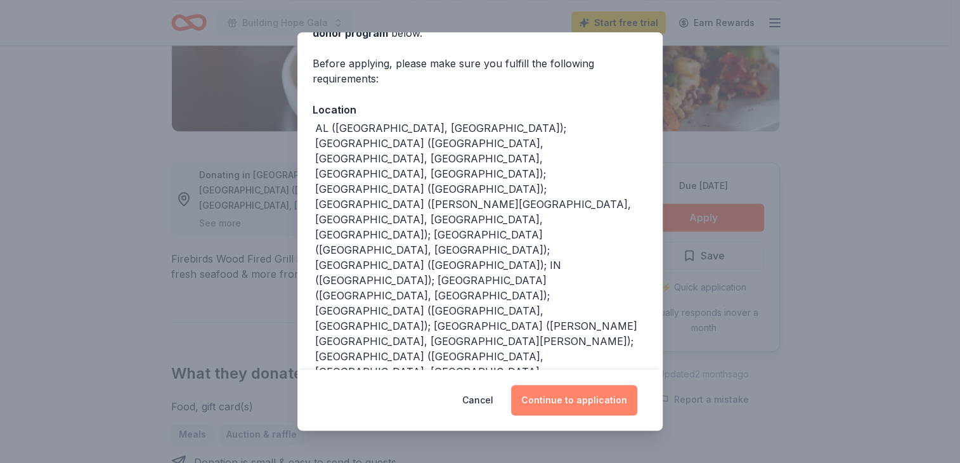
click at [625, 403] on button "Continue to application" at bounding box center [574, 400] width 126 height 30
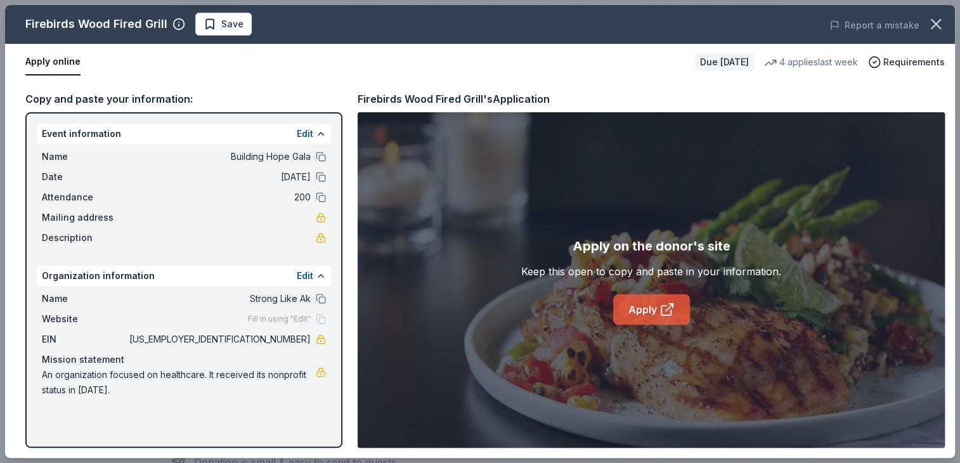
click at [677, 308] on link "Apply" at bounding box center [651, 309] width 77 height 30
